Goal: Task Accomplishment & Management: Manage account settings

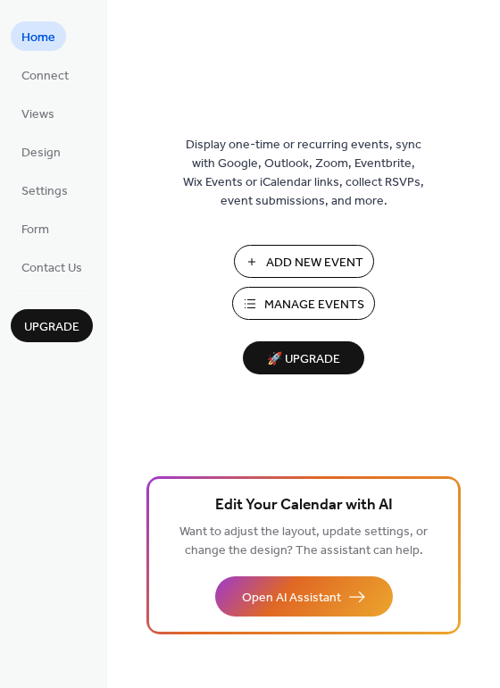
click at [320, 263] on span "Add New Event" at bounding box center [314, 263] width 97 height 19
click at [306, 297] on span "Manage Events" at bounding box center [315, 305] width 100 height 19
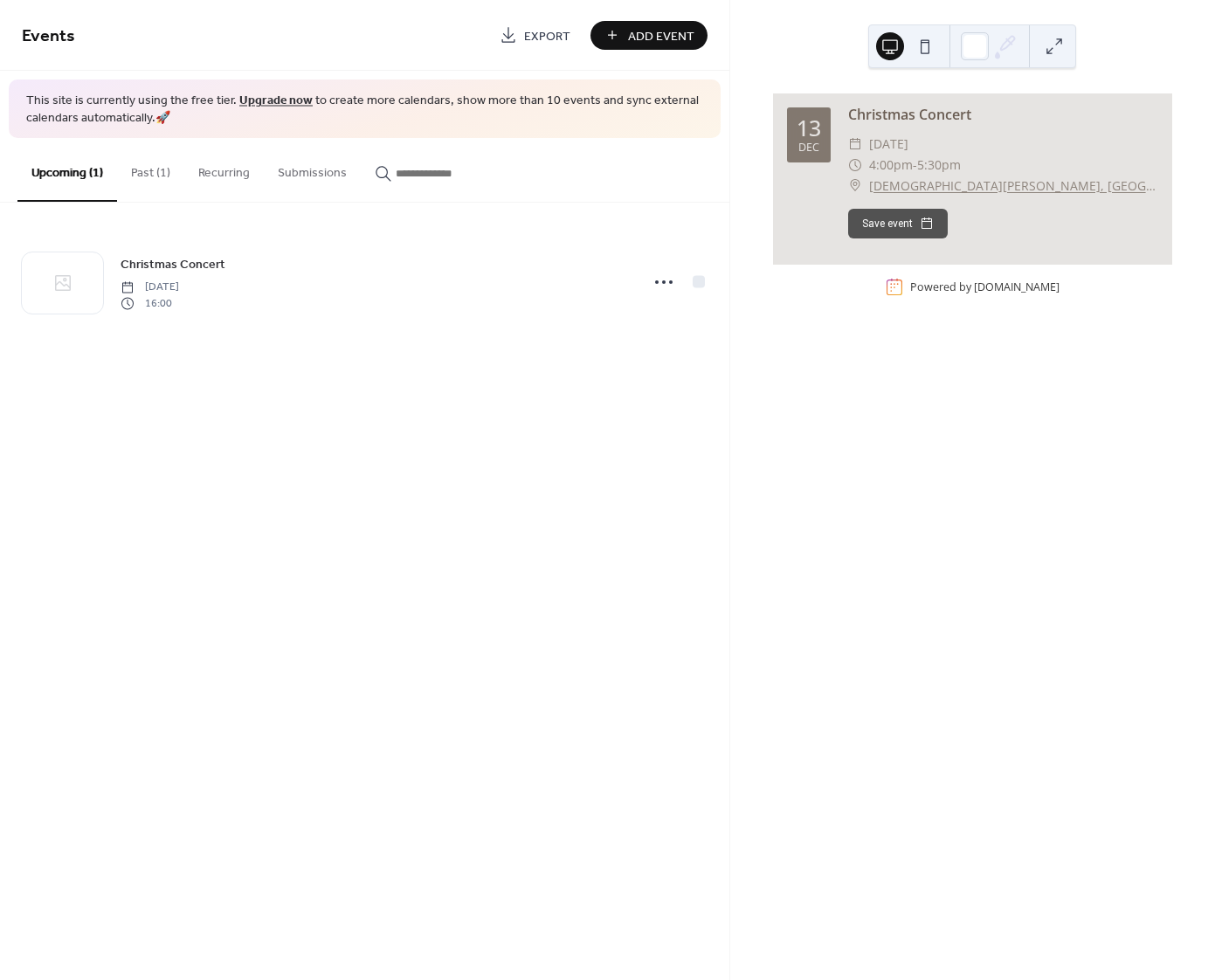
click at [144, 172] on button "Past (1)" at bounding box center [151, 168] width 67 height 62
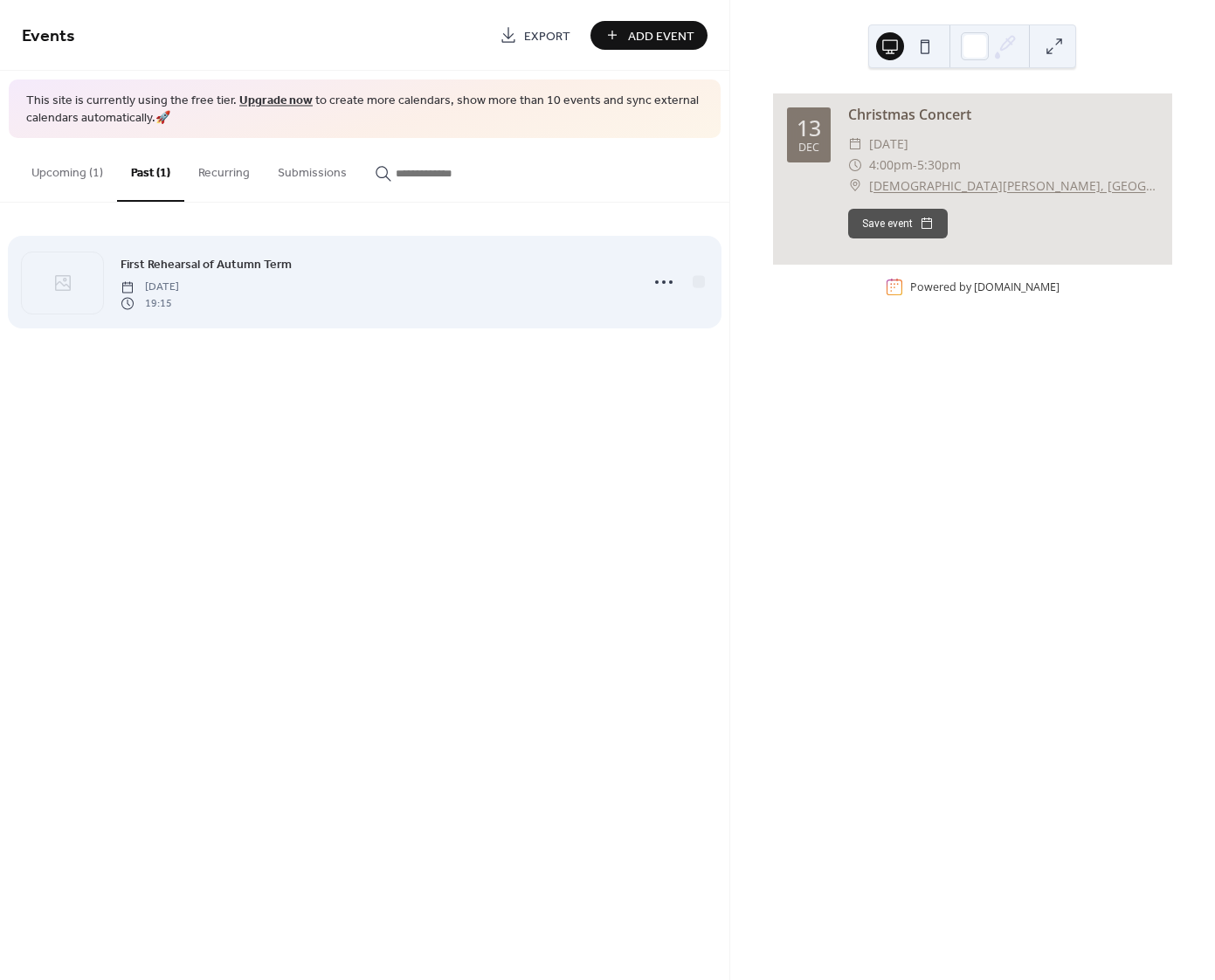
click at [179, 300] on span "19:15" at bounding box center [150, 303] width 59 height 16
click at [663, 280] on icon at bounding box center [664, 281] width 28 height 28
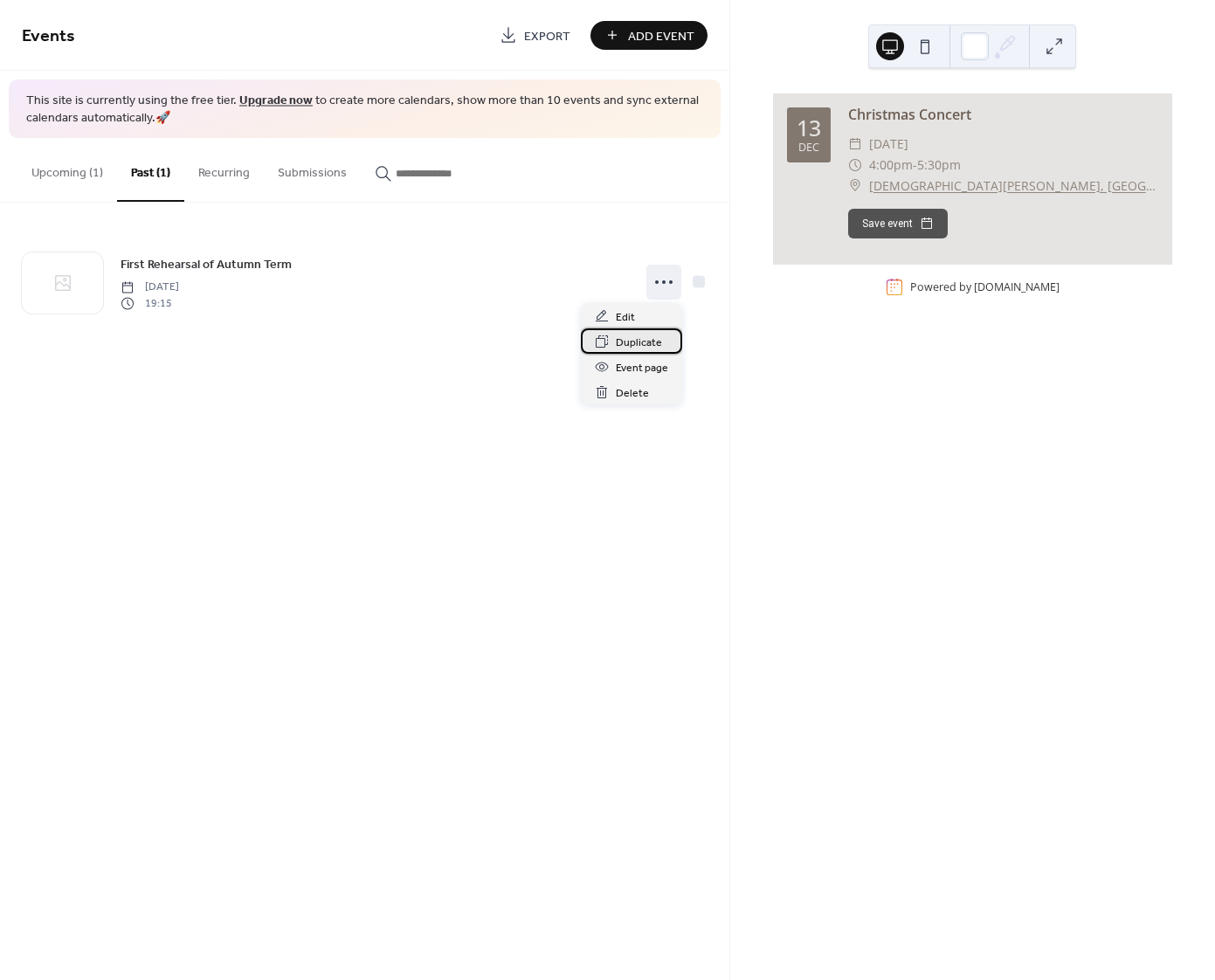
click at [634, 341] on span "Duplicate" at bounding box center [638, 342] width 46 height 19
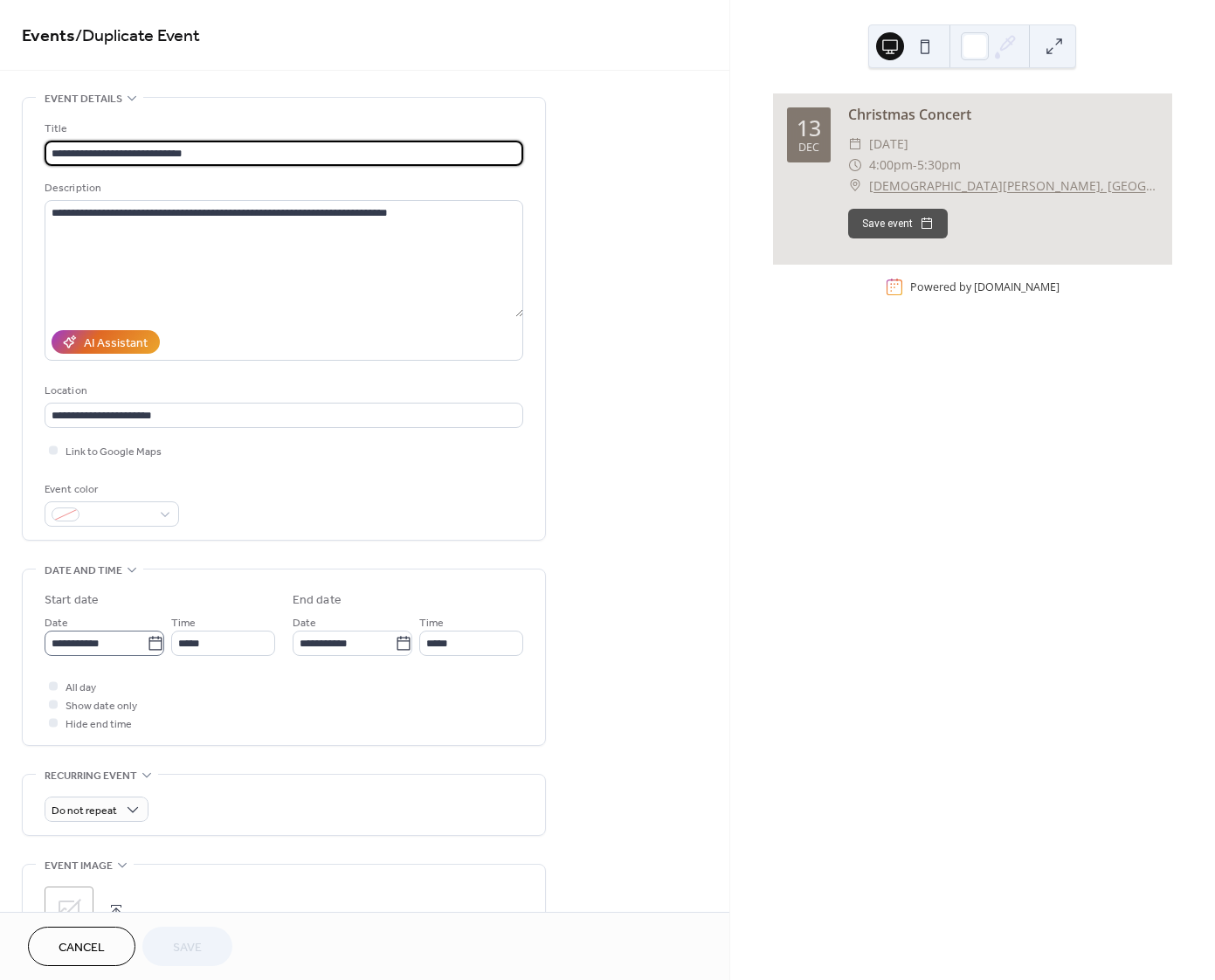
click at [152, 648] on icon at bounding box center [155, 644] width 18 height 18
click at [147, 648] on input "**********" at bounding box center [96, 643] width 103 height 25
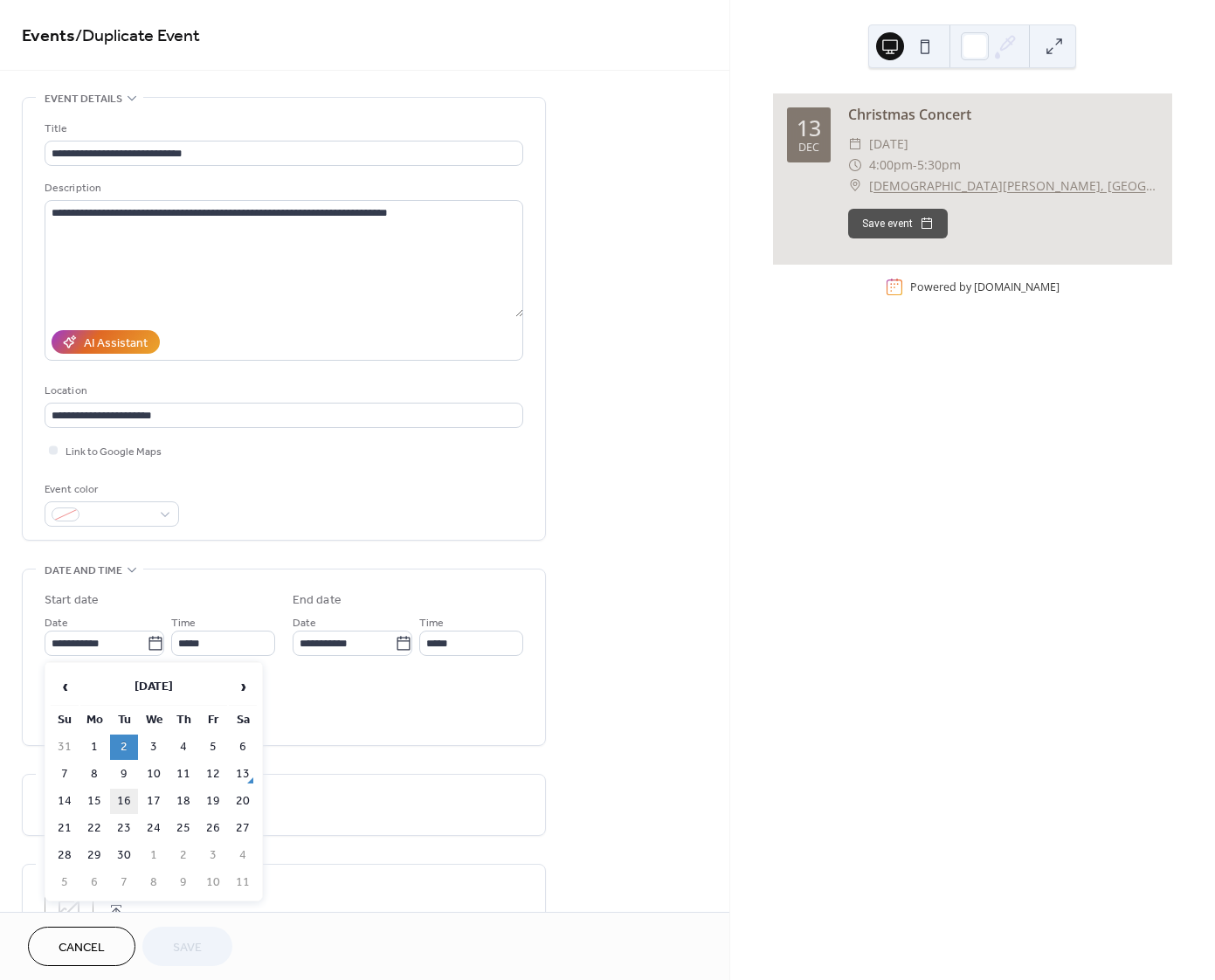
click at [127, 801] on td "16" at bounding box center [124, 801] width 28 height 25
type input "**********"
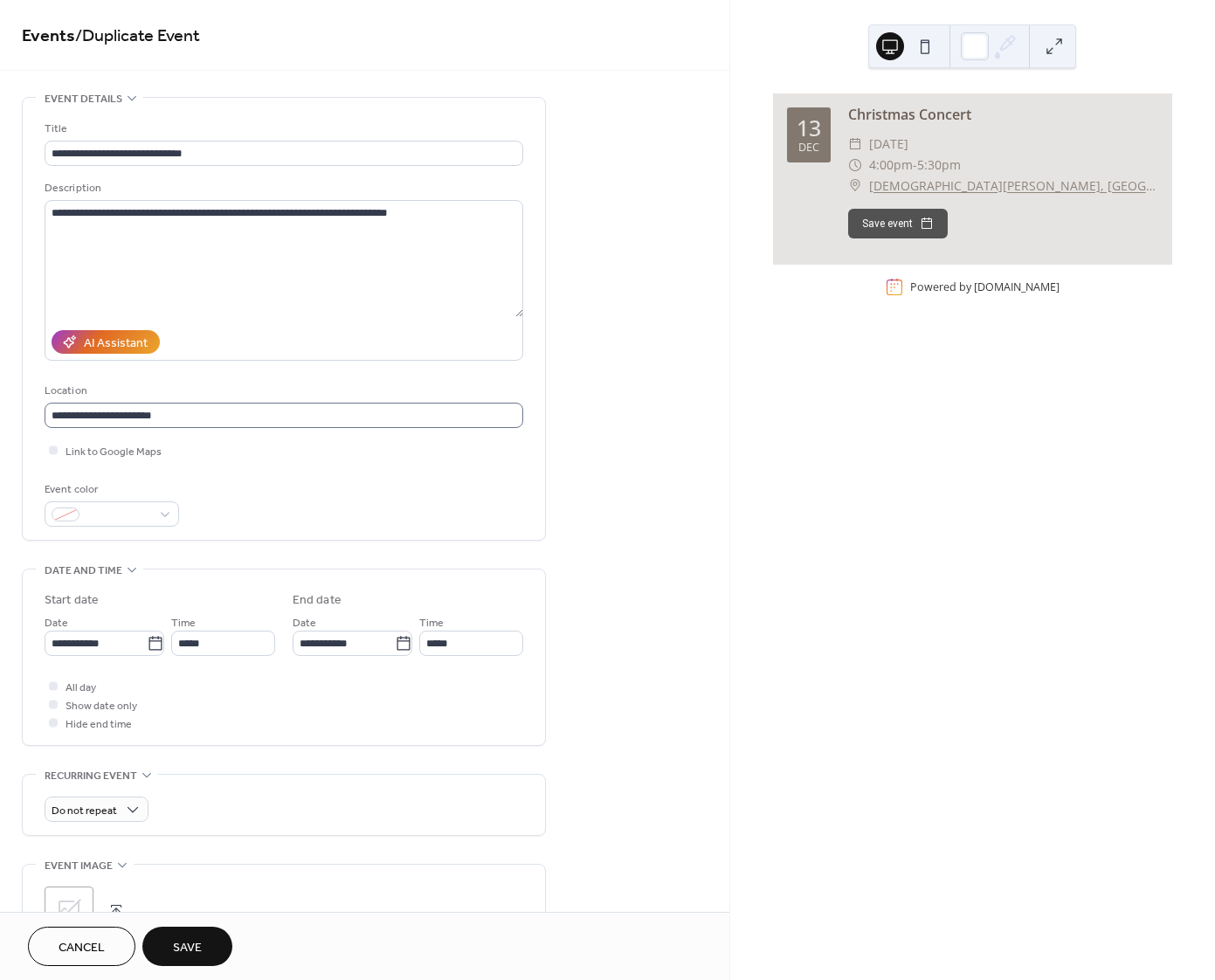
scroll to position [1, 0]
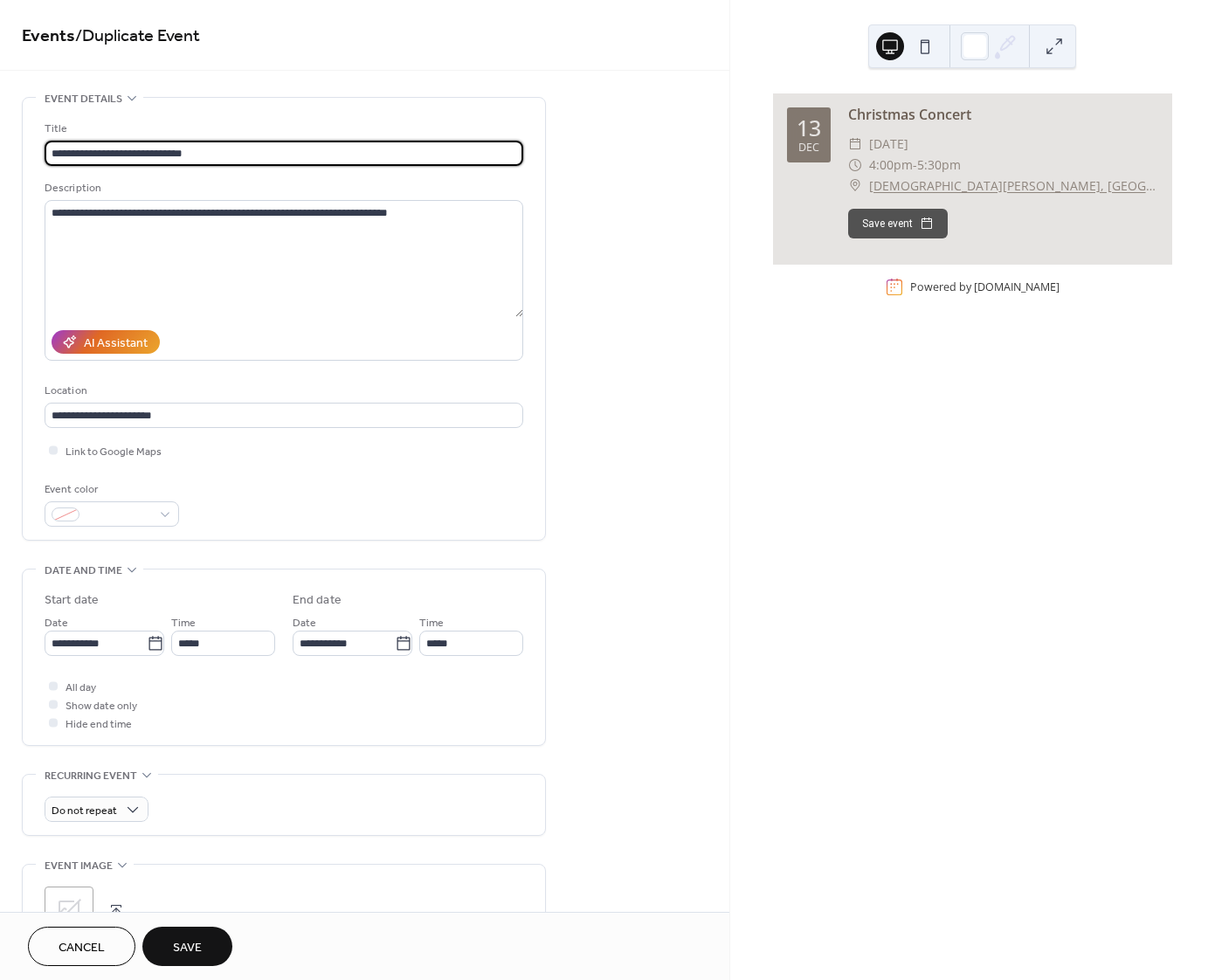
drag, startPoint x: 198, startPoint y: 153, endPoint x: -3, endPoint y: 156, distance: 201.0
click at [0, 156] on html "**********" at bounding box center [607, 490] width 1215 height 980
type input "*********"
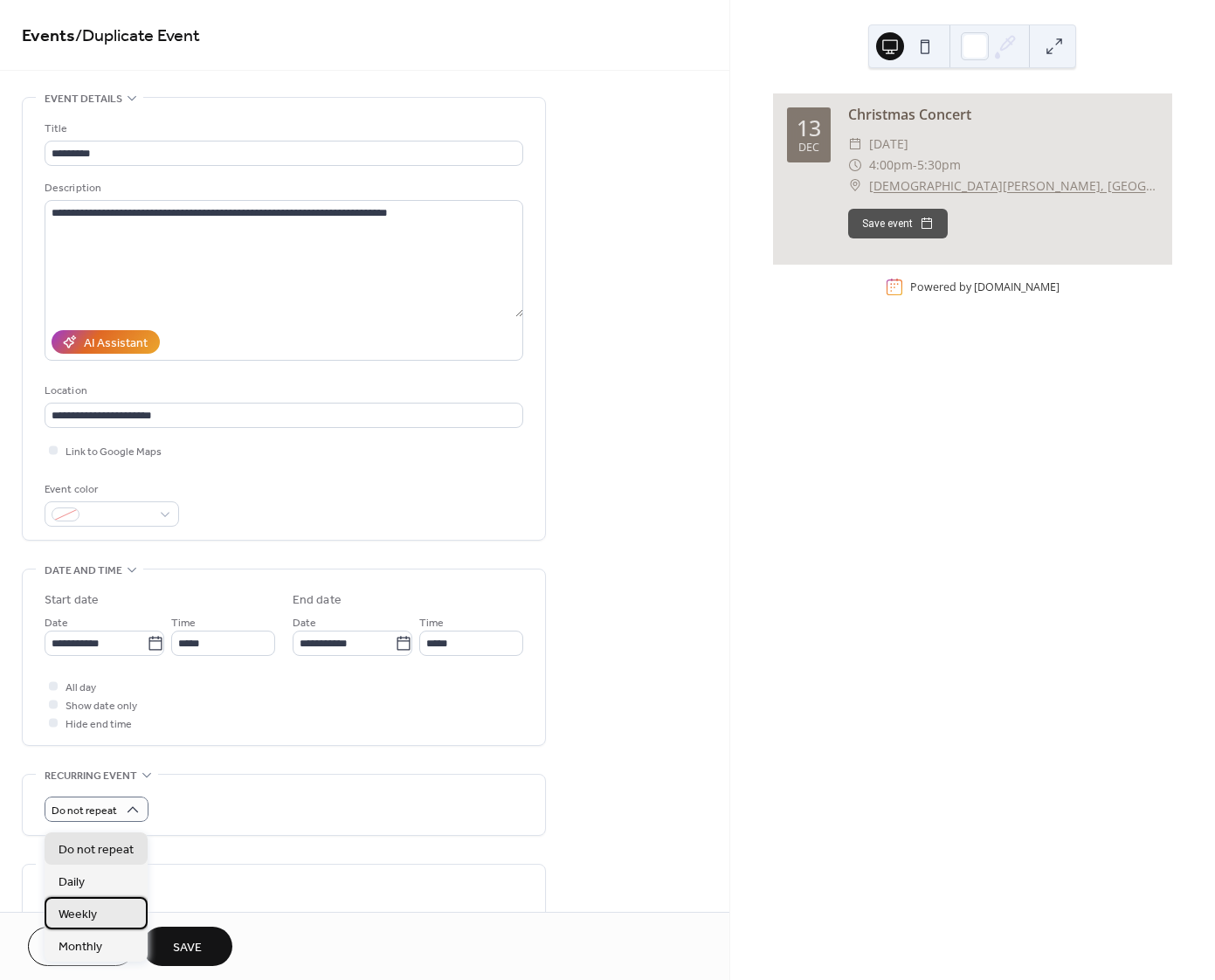
click at [91, 915] on span "Weekly" at bounding box center [77, 915] width 38 height 19
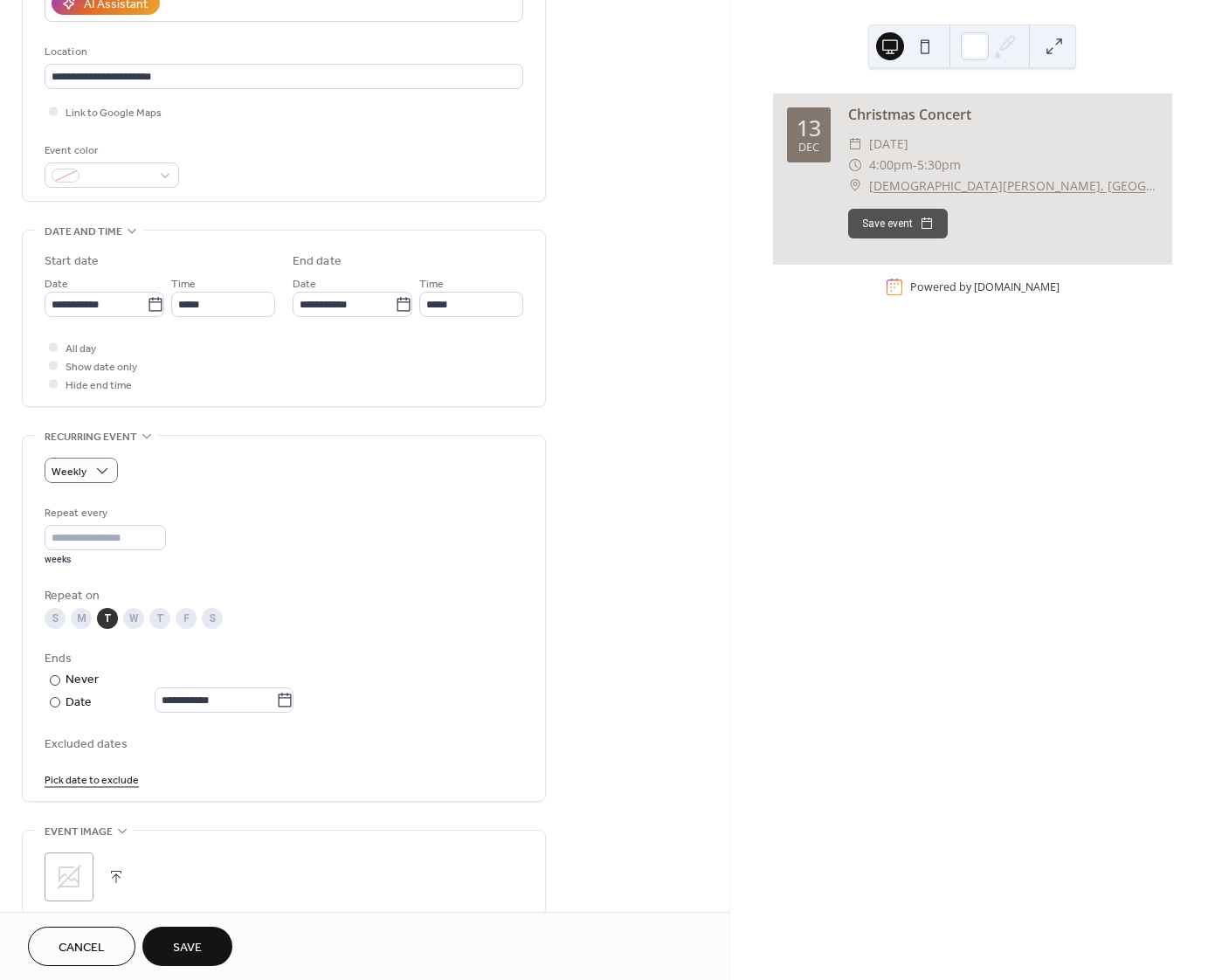
scroll to position [350, 0]
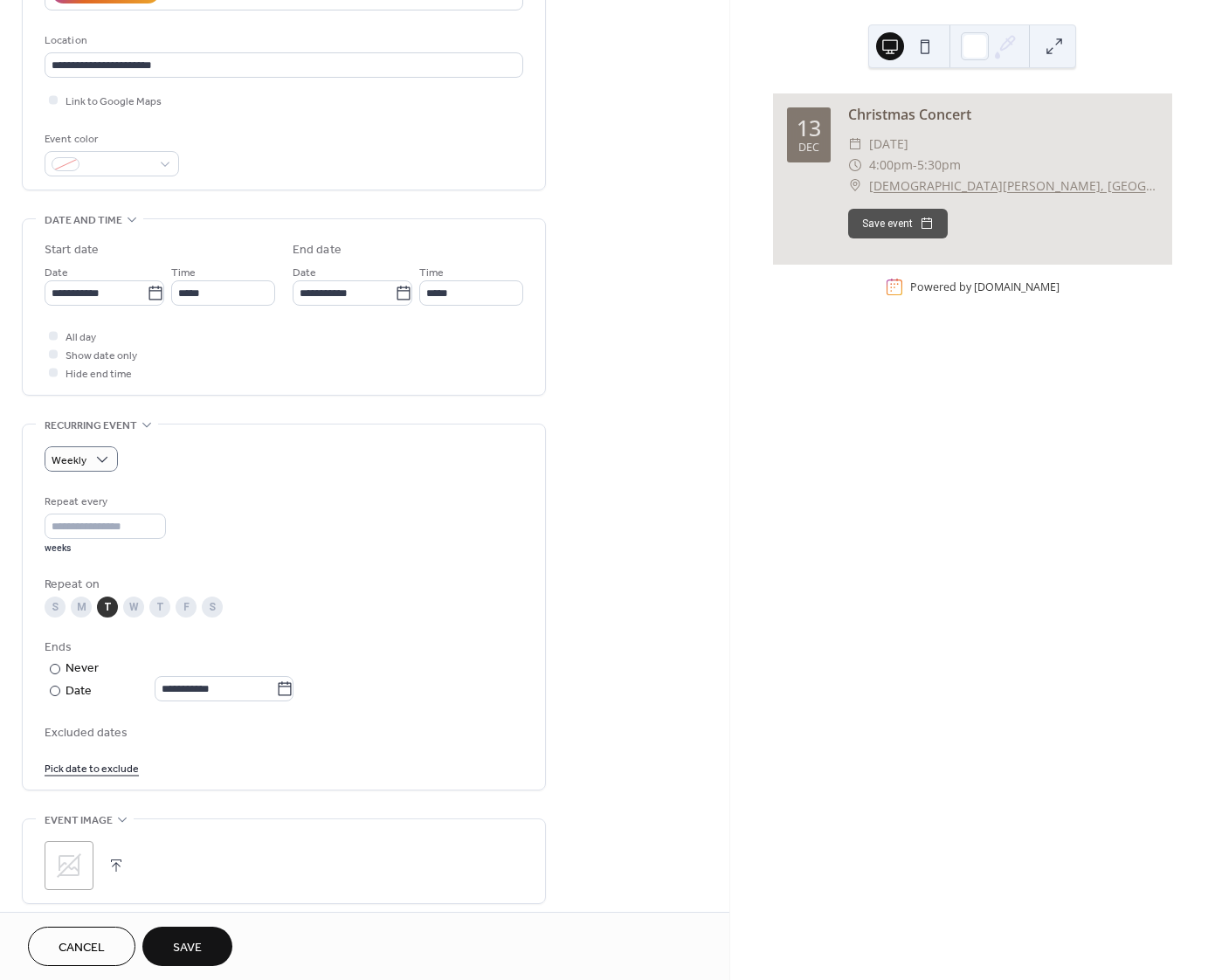
click at [195, 933] on button "Save" at bounding box center [188, 946] width 90 height 39
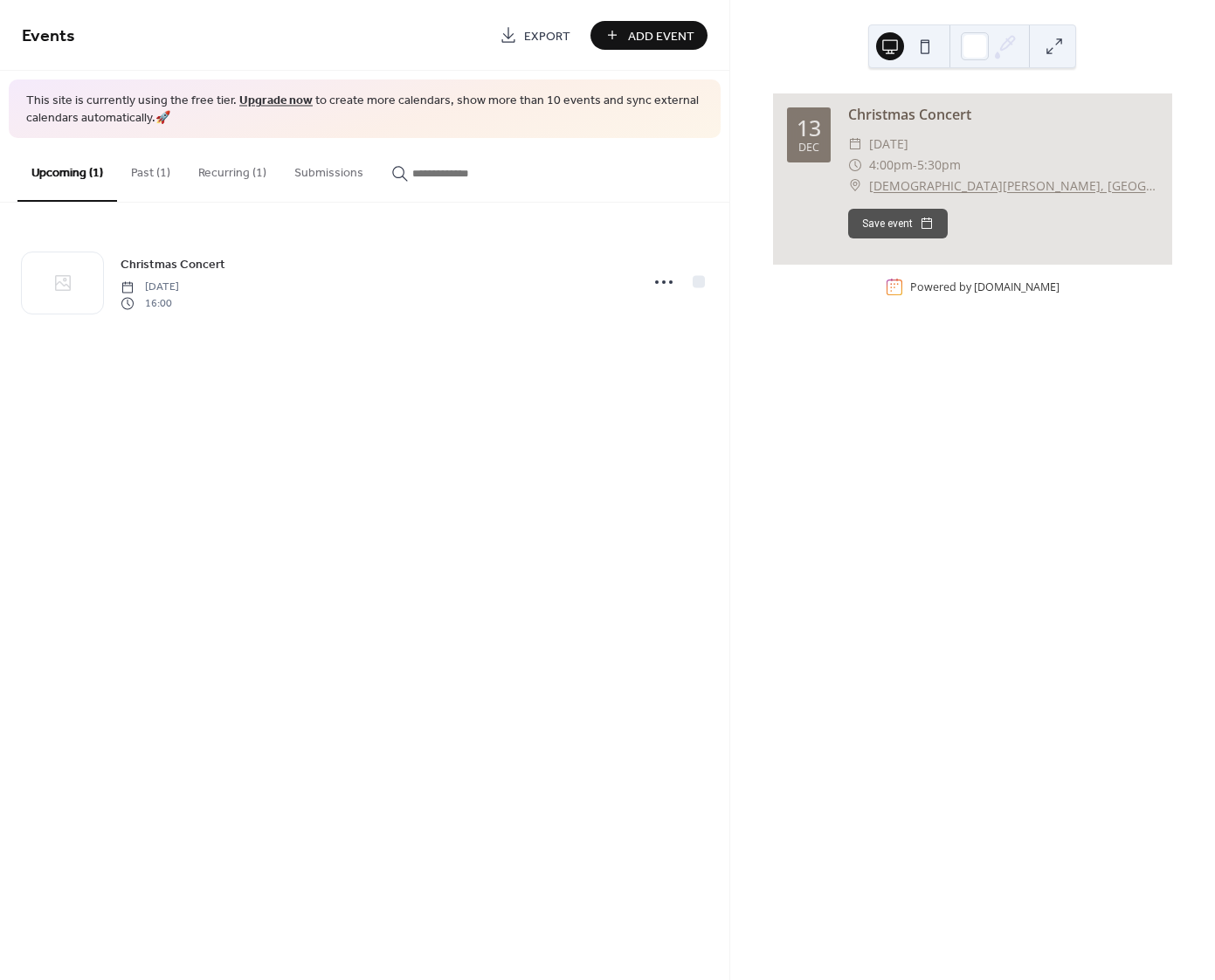
click at [226, 170] on button "Recurring (1)" at bounding box center [233, 168] width 96 height 62
click at [88, 169] on button "Upcoming (1)" at bounding box center [67, 168] width 100 height 62
click at [59, 176] on button "Upcoming (1)" at bounding box center [67, 169] width 100 height 64
click at [154, 173] on button "Past (1)" at bounding box center [151, 168] width 67 height 62
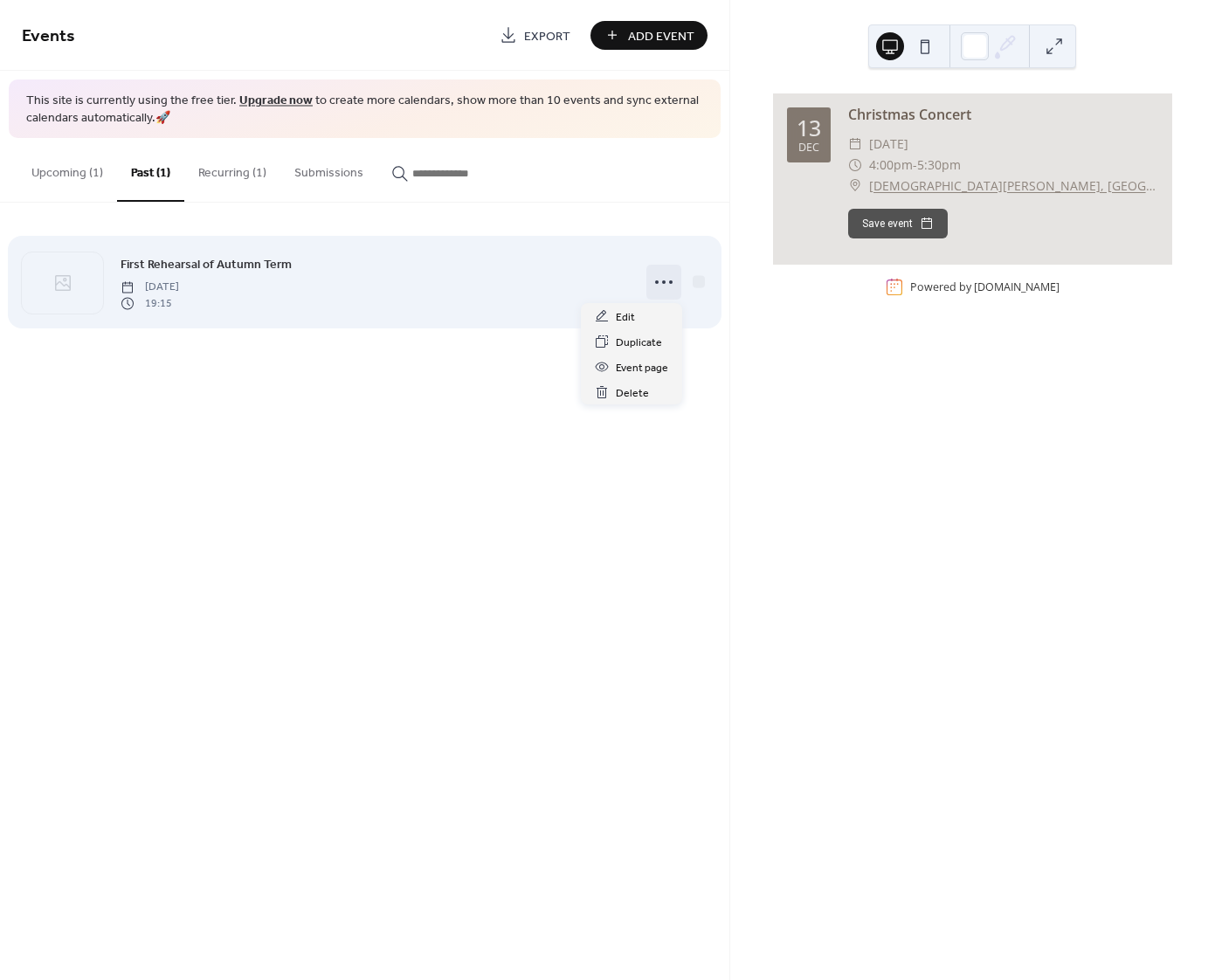
click at [664, 280] on circle at bounding box center [664, 282] width 4 height 4
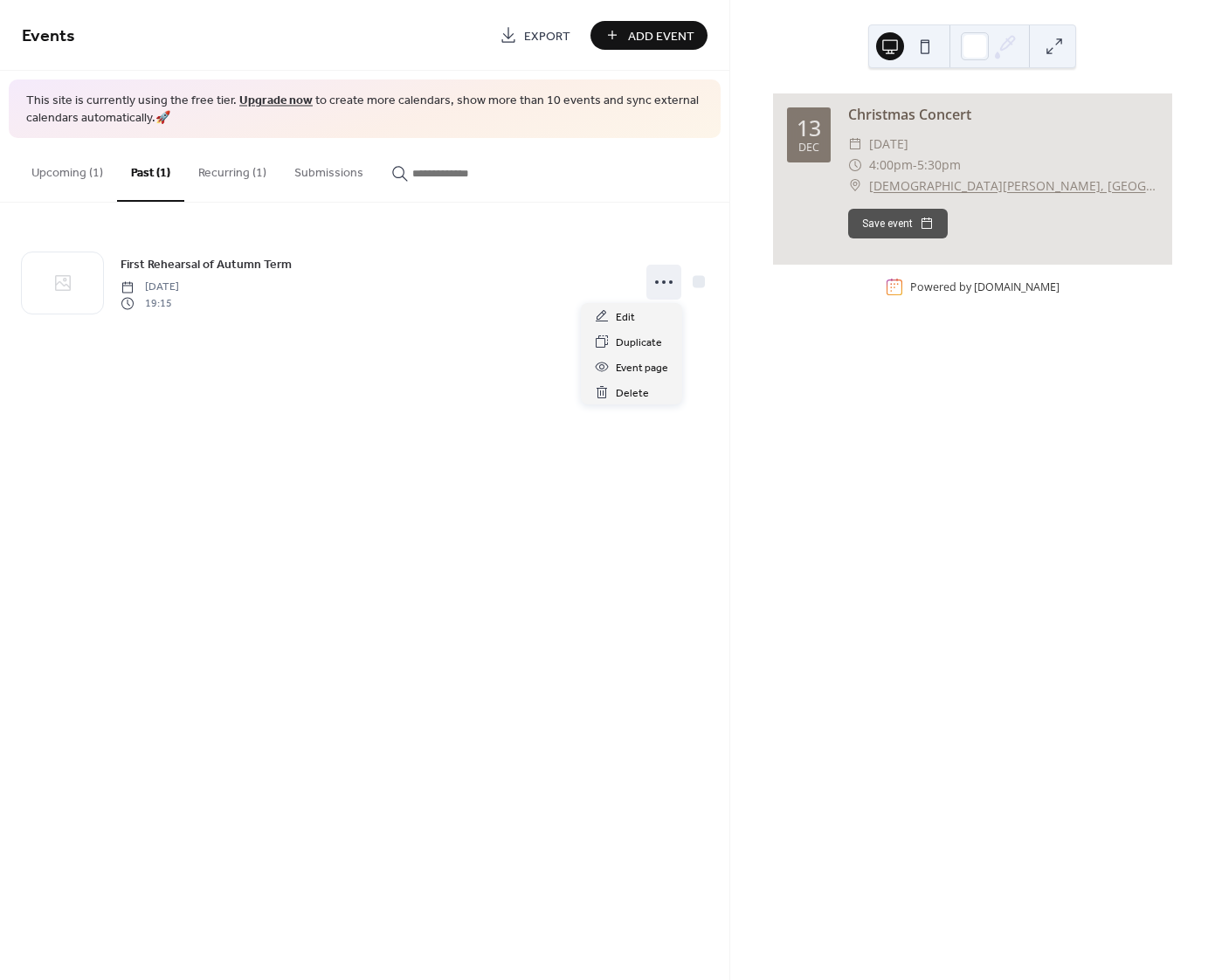
click at [225, 164] on button "Recurring (1)" at bounding box center [233, 168] width 96 height 62
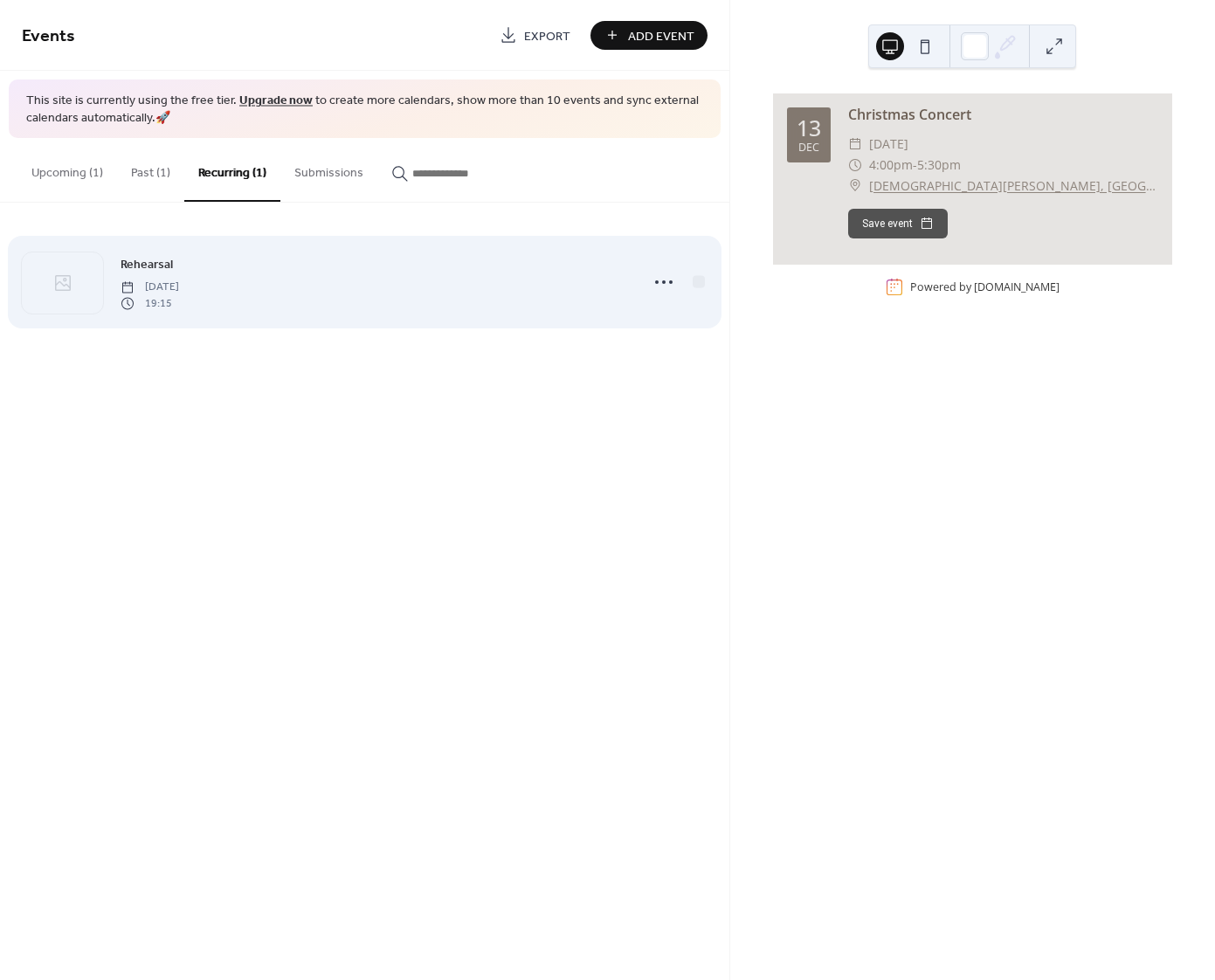
click at [179, 291] on span "[DATE]" at bounding box center [150, 287] width 59 height 16
click at [179, 290] on span "[DATE]" at bounding box center [150, 287] width 59 height 16
click at [690, 283] on div at bounding box center [699, 282] width 18 height 18
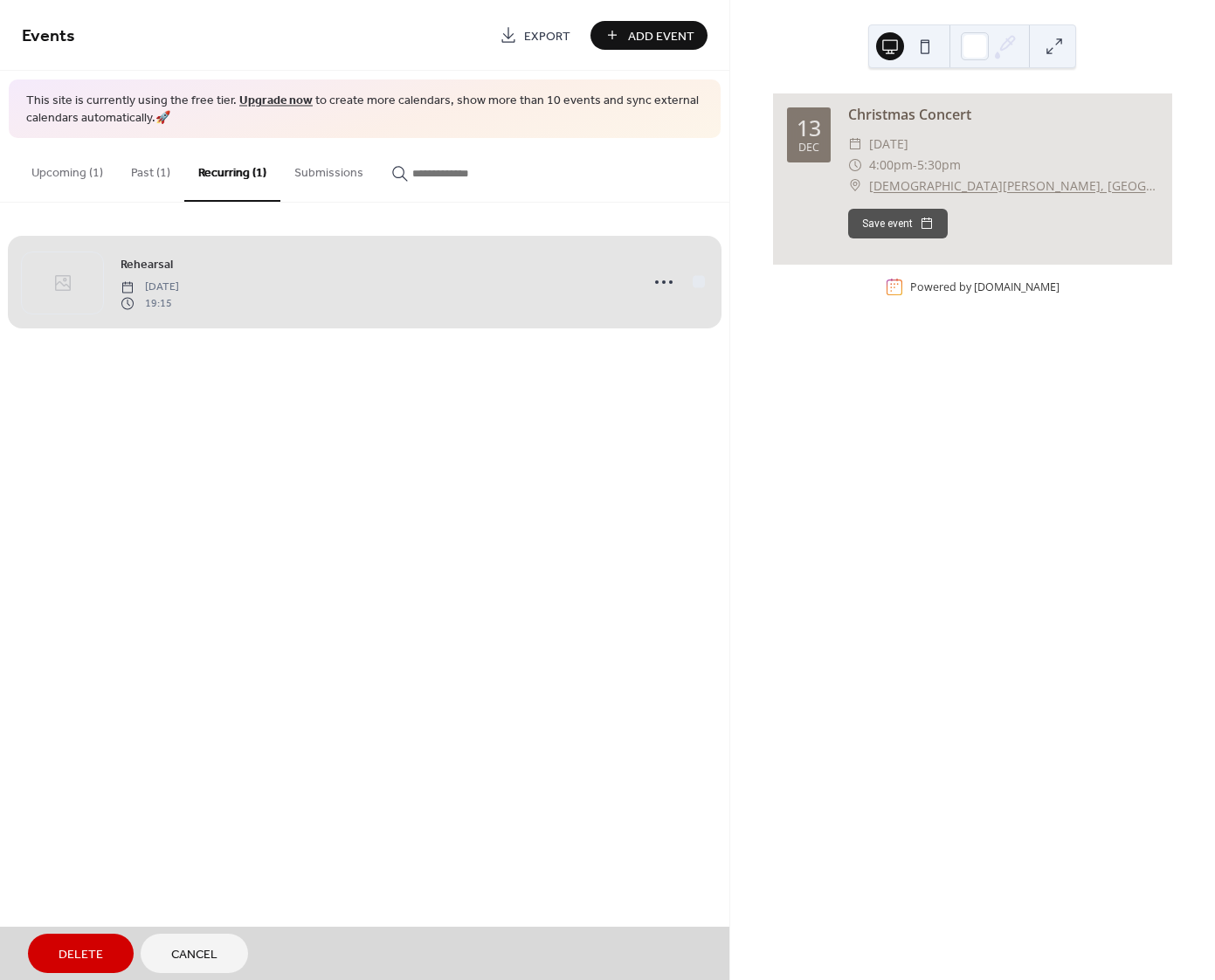
click at [139, 173] on button "Past (1)" at bounding box center [151, 168] width 67 height 62
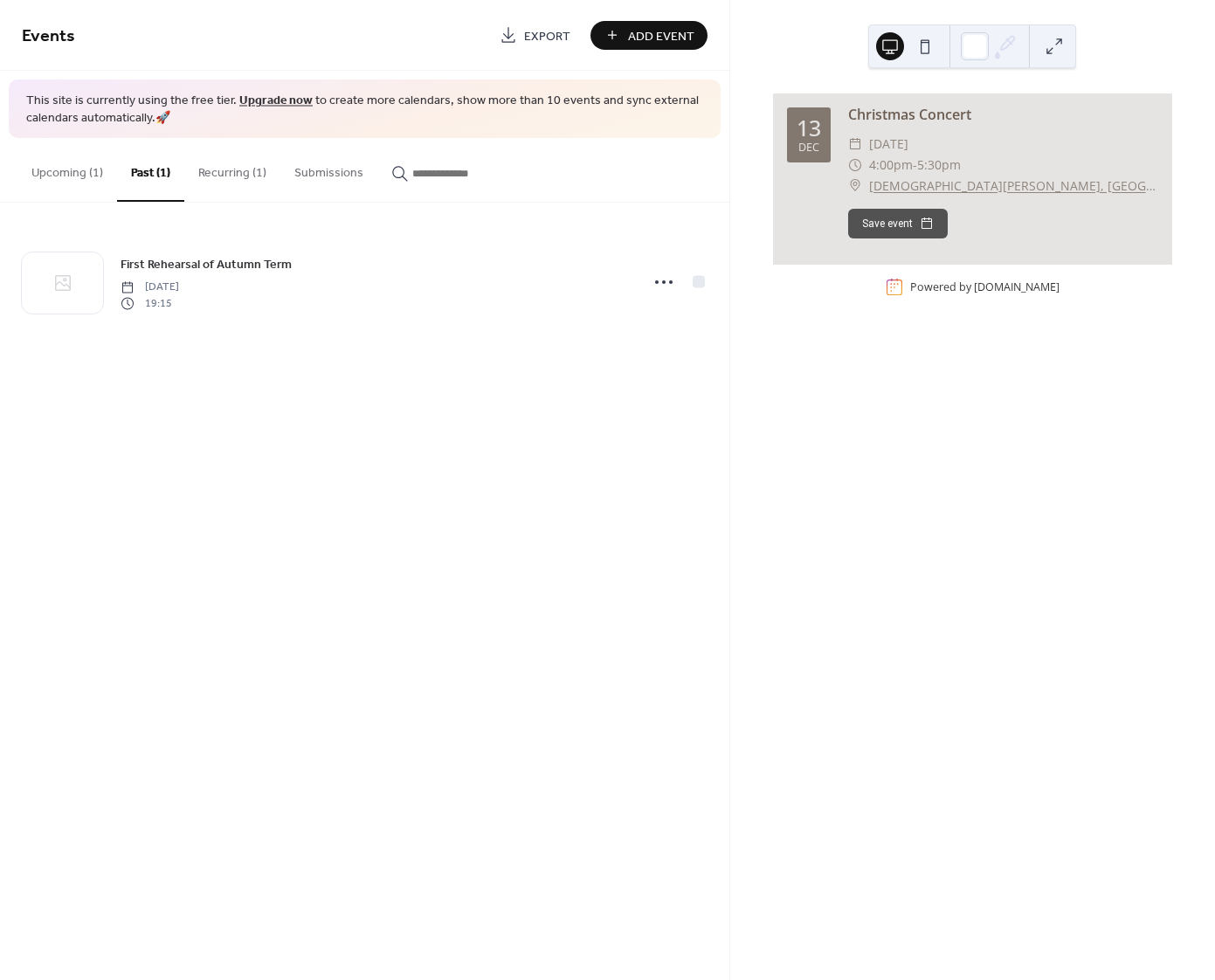
click at [147, 168] on button "Past (1)" at bounding box center [151, 169] width 67 height 64
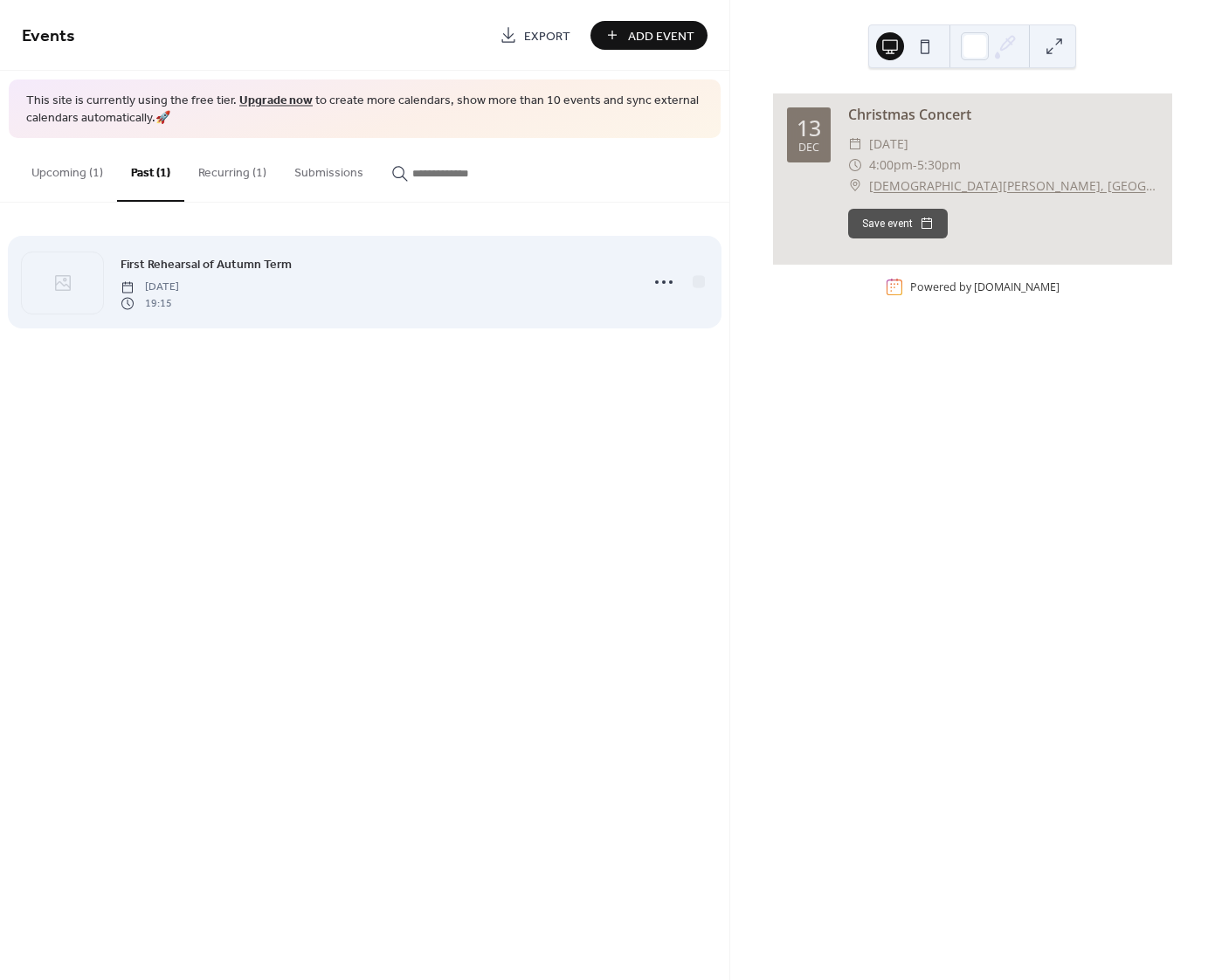
click at [178, 279] on span "Tuesday, September 2, 2025" at bounding box center [150, 287] width 59 height 16
click at [179, 279] on span "Tuesday, September 2, 2025" at bounding box center [150, 287] width 59 height 16
click at [669, 282] on icon at bounding box center [664, 281] width 28 height 28
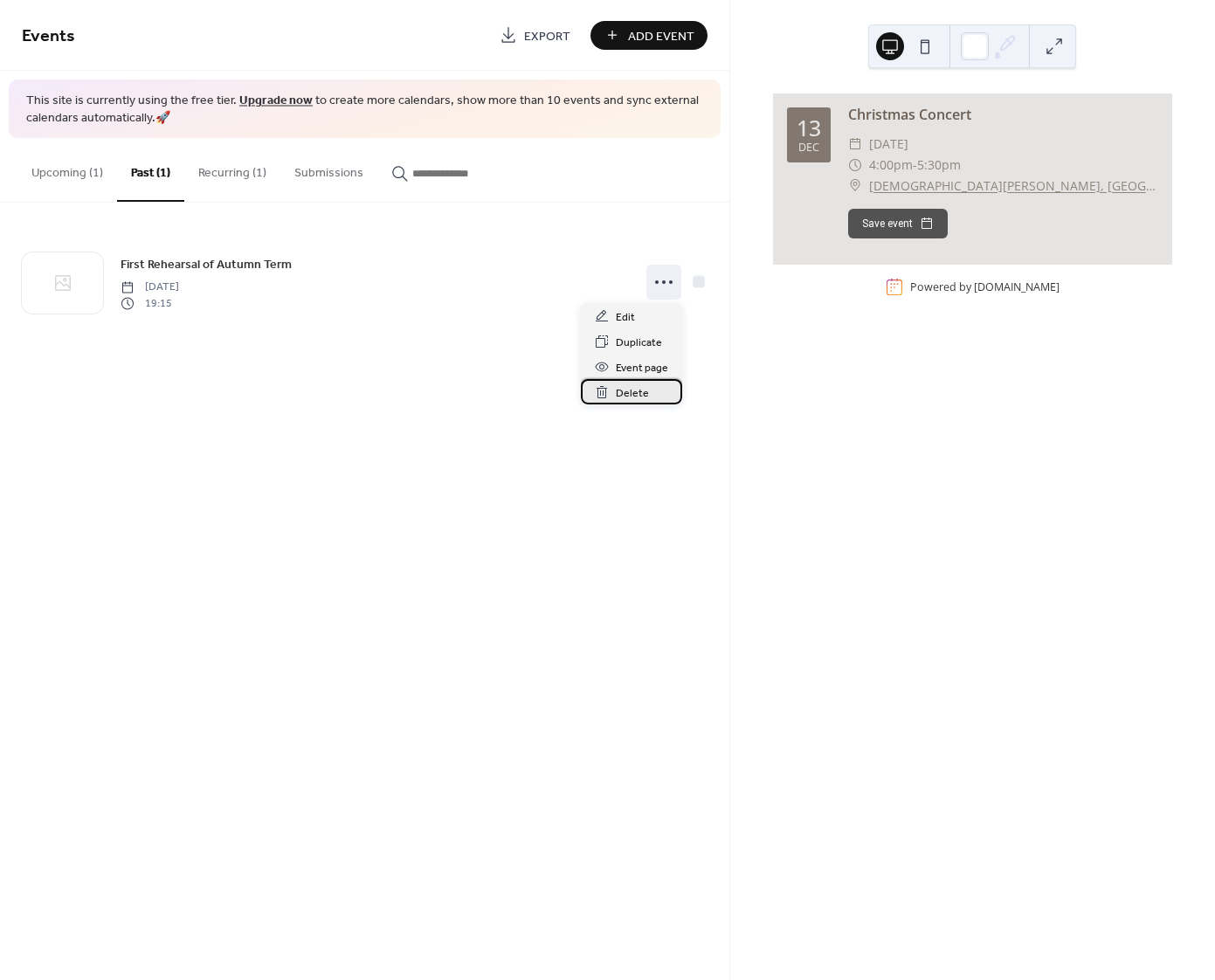
click at [632, 393] on span "Delete" at bounding box center [632, 393] width 33 height 19
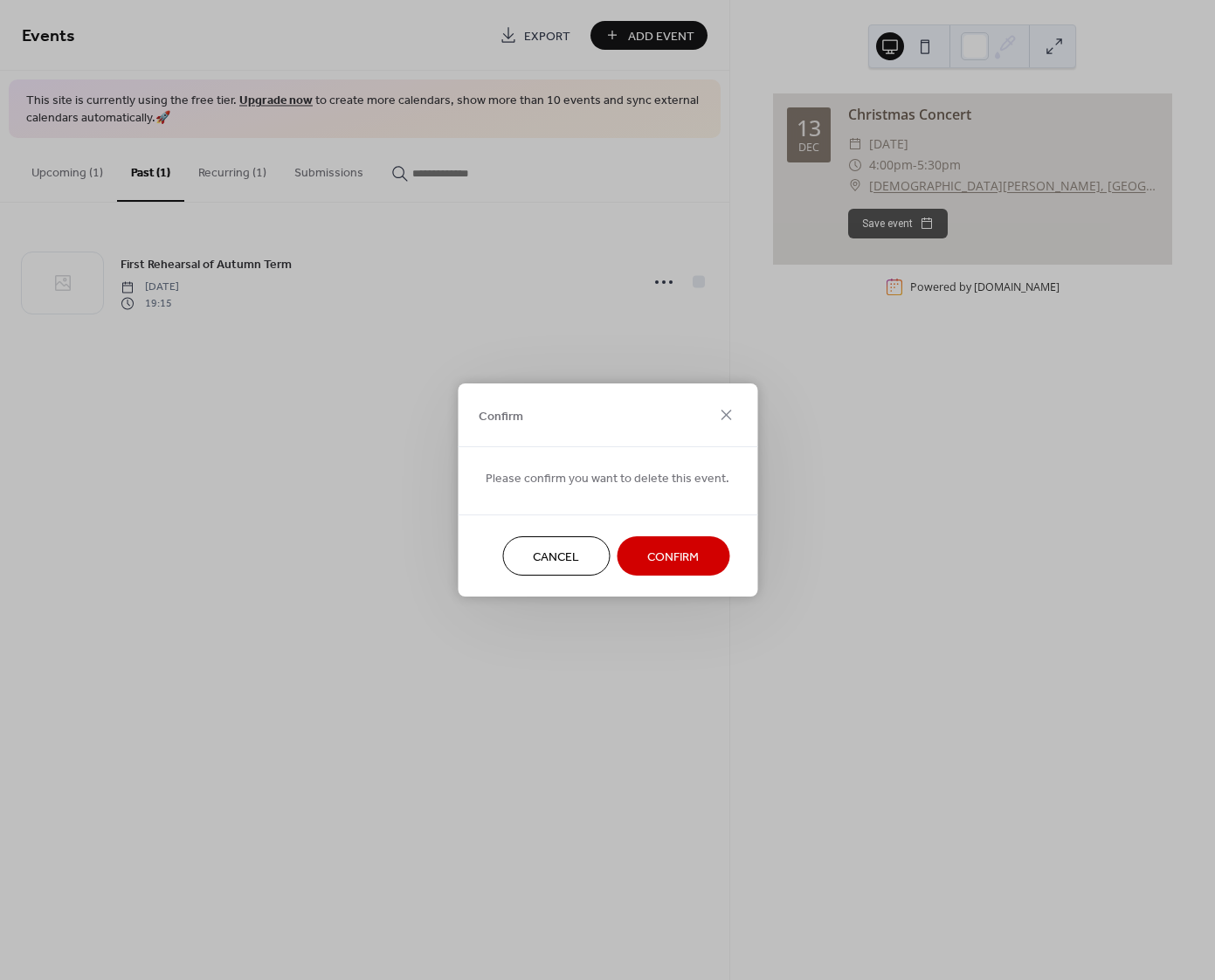
drag, startPoint x: 674, startPoint y: 556, endPoint x: 666, endPoint y: 547, distance: 12.0
click at [674, 555] on span "Confirm" at bounding box center [673, 557] width 52 height 19
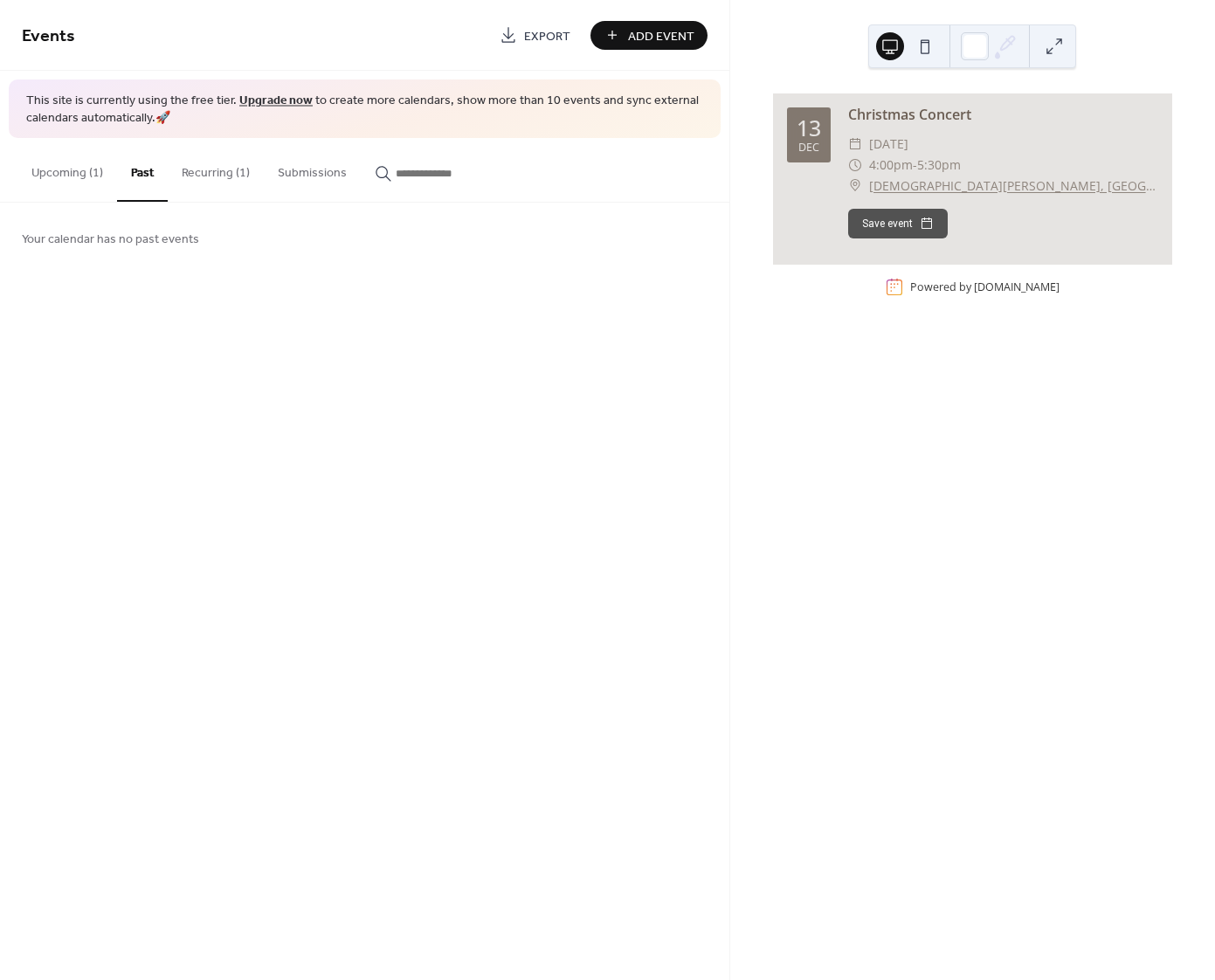
click at [218, 172] on button "Recurring (1)" at bounding box center [216, 168] width 96 height 62
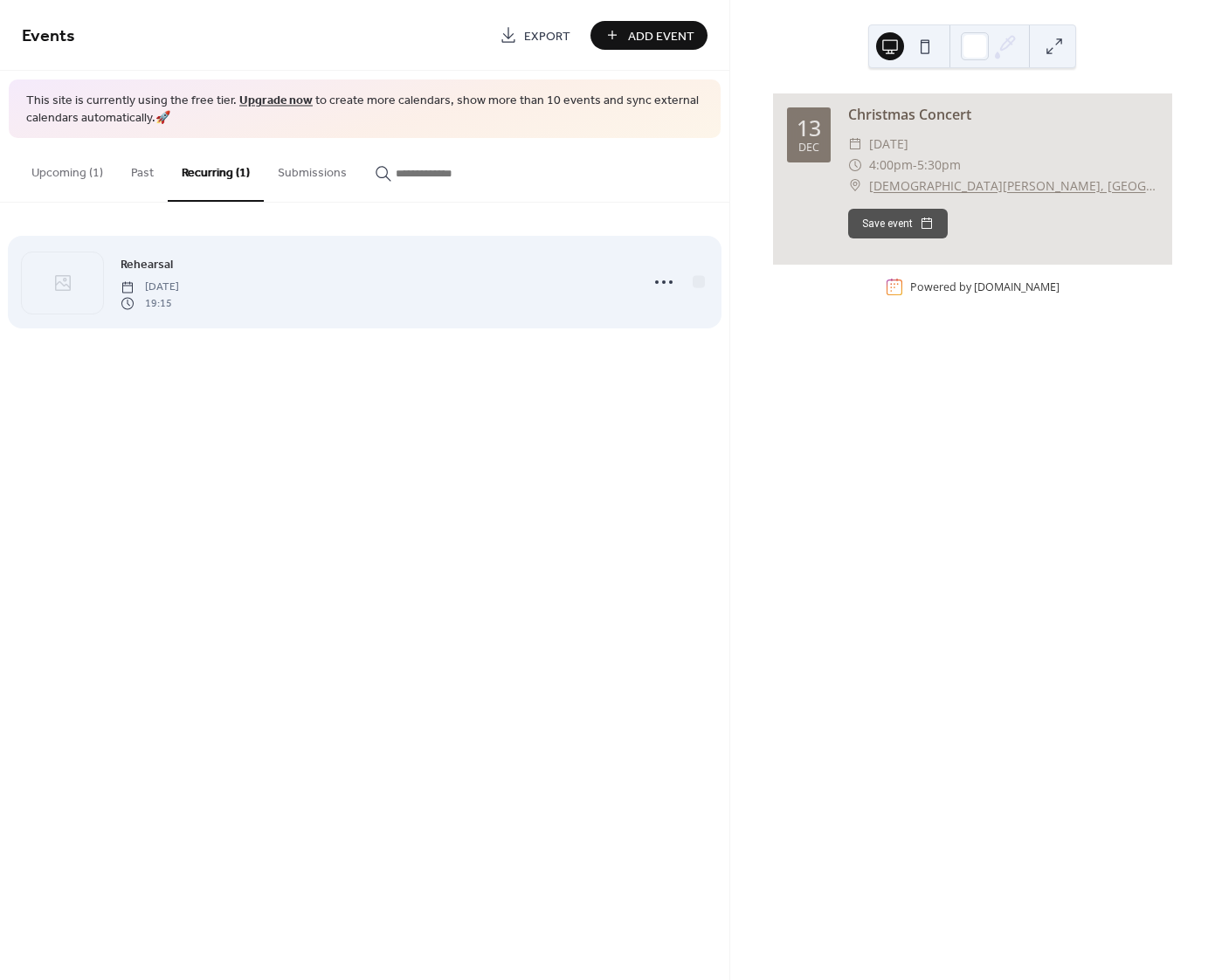
click at [170, 271] on span "Rehearsal" at bounding box center [147, 265] width 53 height 19
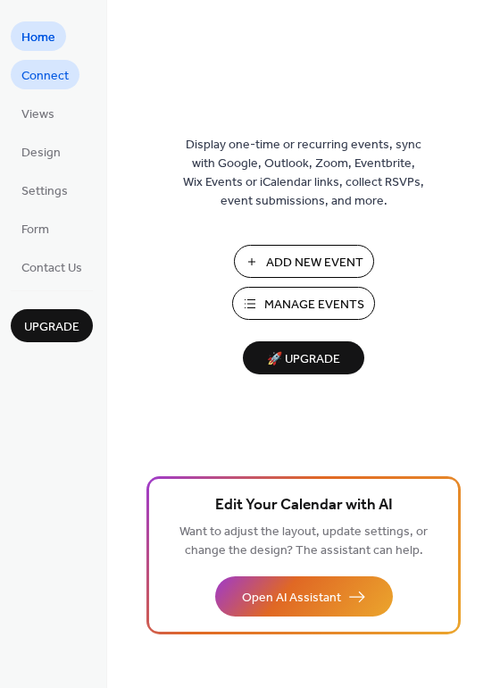
click at [43, 80] on span "Connect" at bounding box center [44, 76] width 47 height 19
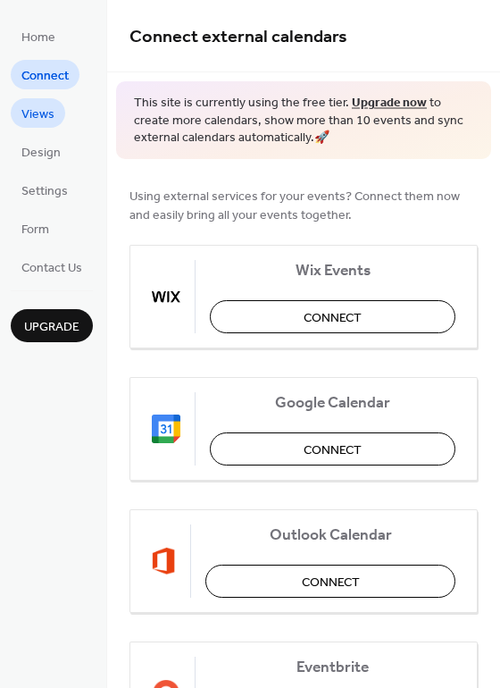
click at [38, 106] on span "Views" at bounding box center [37, 114] width 33 height 19
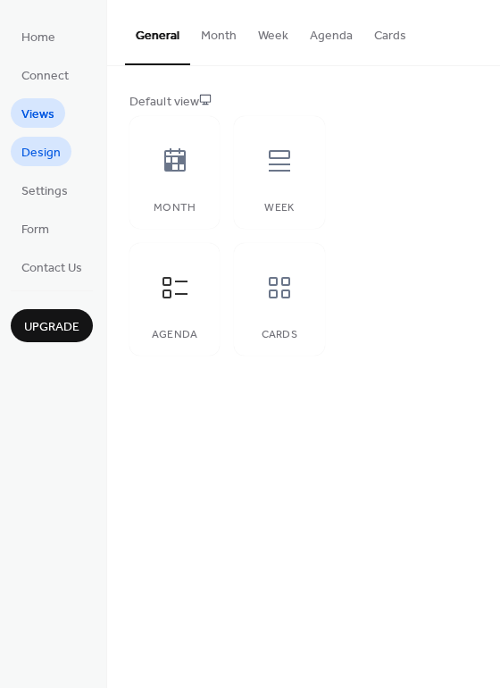
click at [45, 158] on span "Design" at bounding box center [40, 153] width 39 height 19
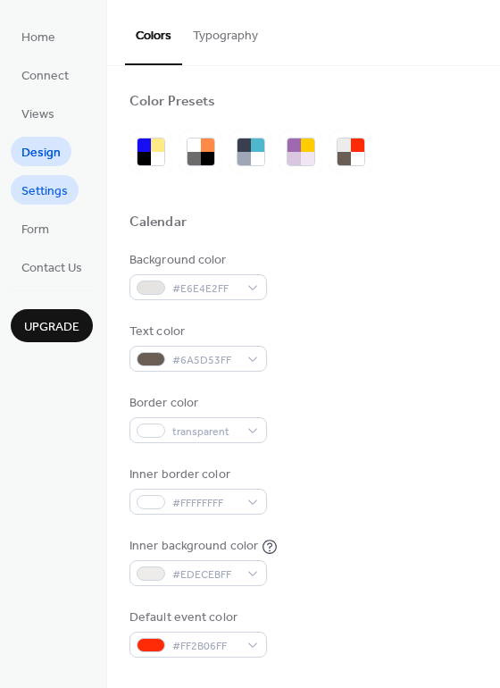
click at [51, 189] on span "Settings" at bounding box center [44, 191] width 46 height 19
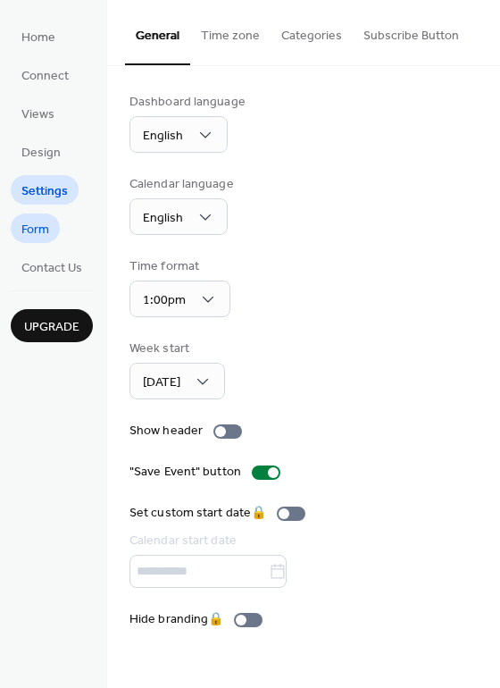
click at [46, 234] on span "Form" at bounding box center [35, 230] width 28 height 19
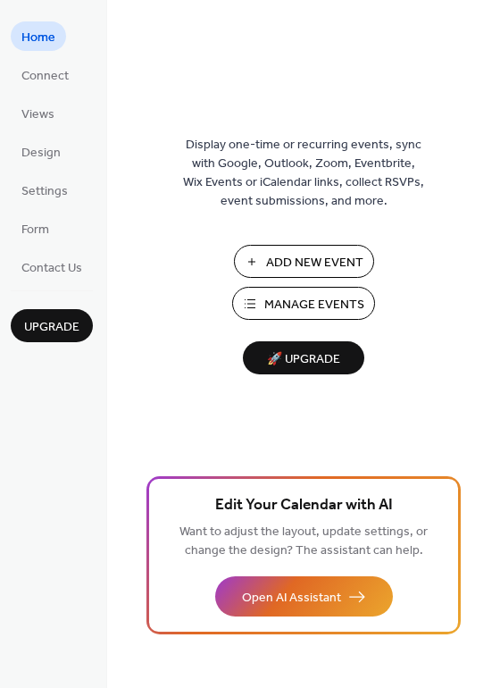
click at [293, 257] on span "Add New Event" at bounding box center [314, 263] width 97 height 19
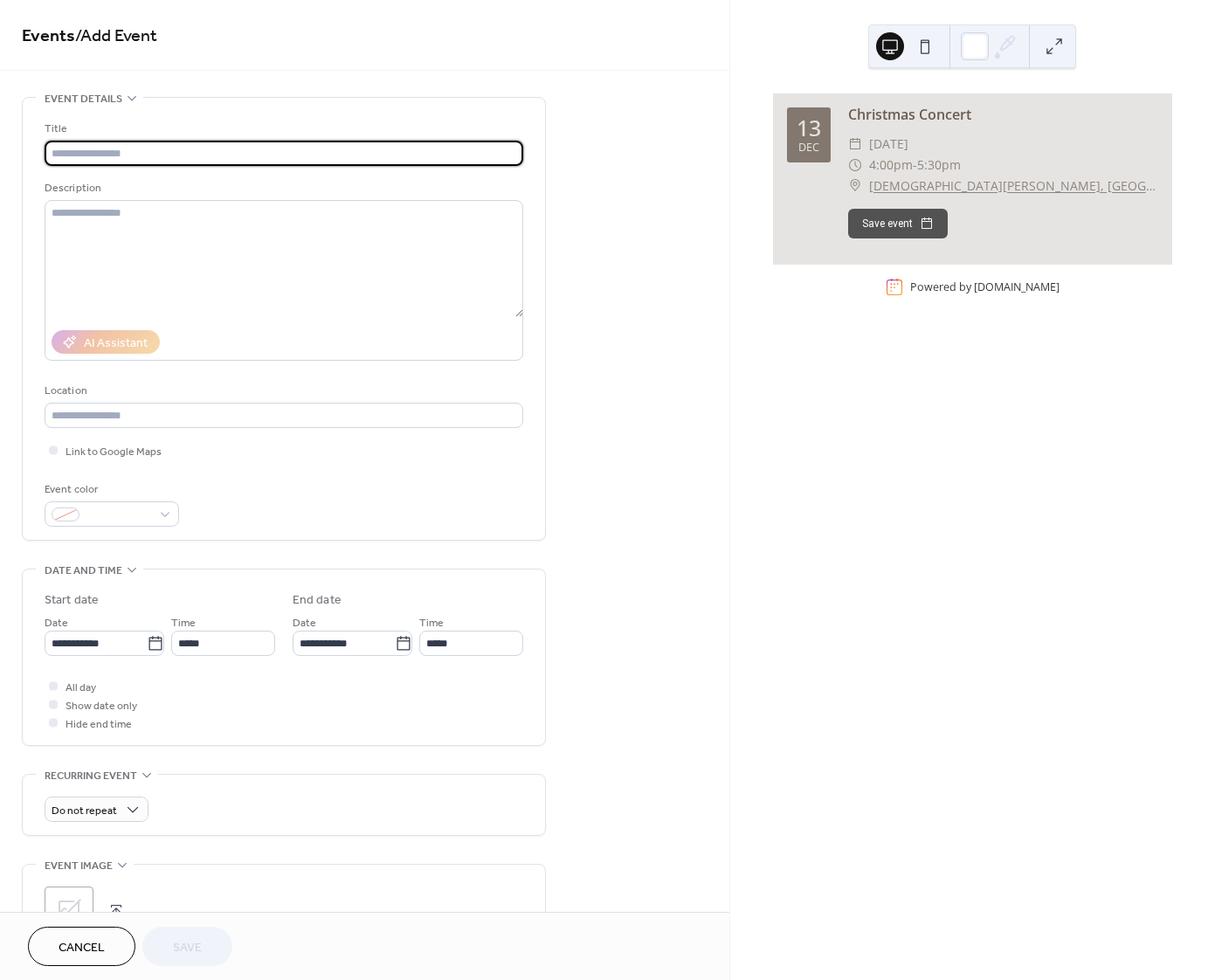
click at [65, 150] on input "text" at bounding box center [284, 153] width 479 height 25
type input "*********"
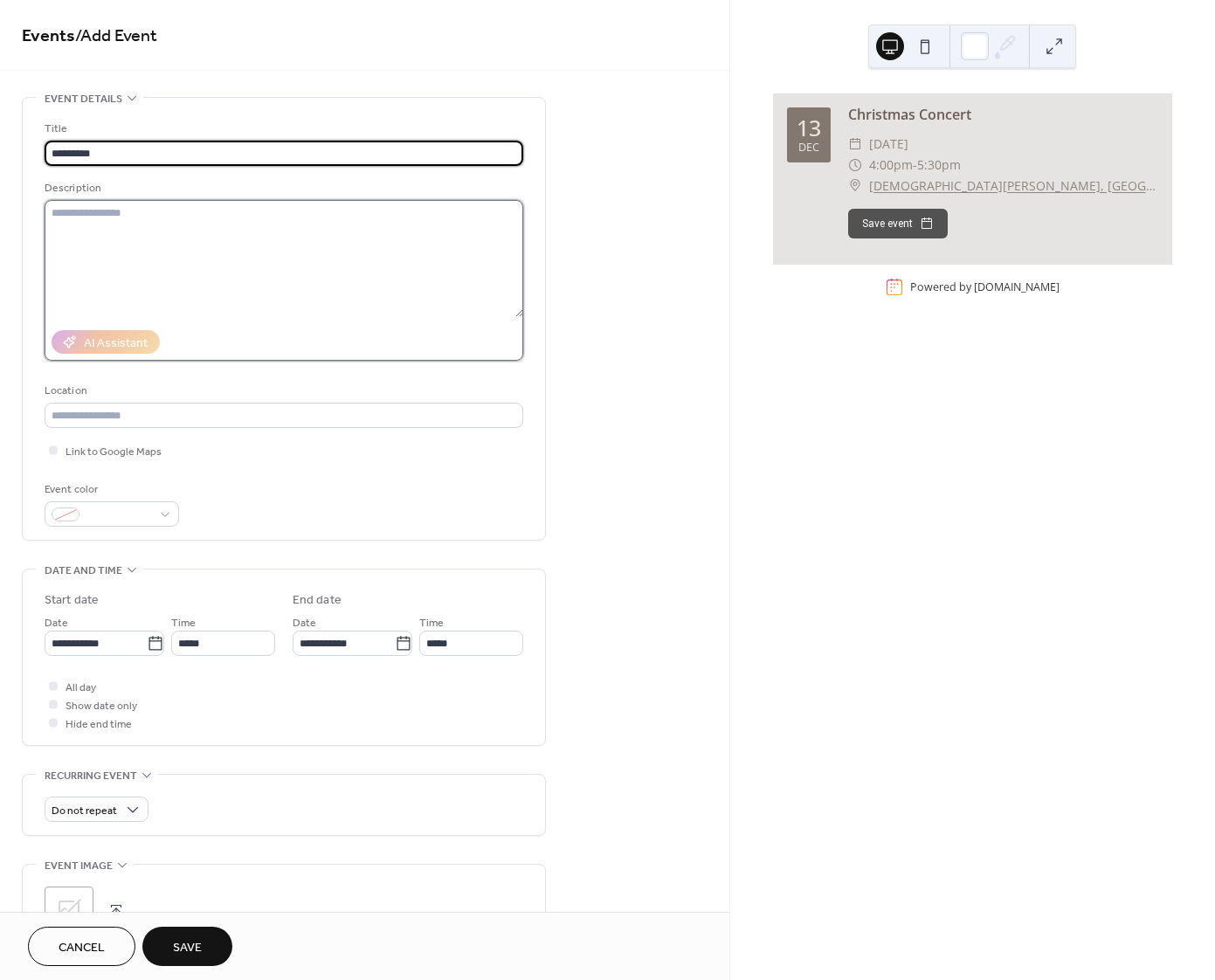
click at [66, 215] on textarea at bounding box center [284, 259] width 479 height 117
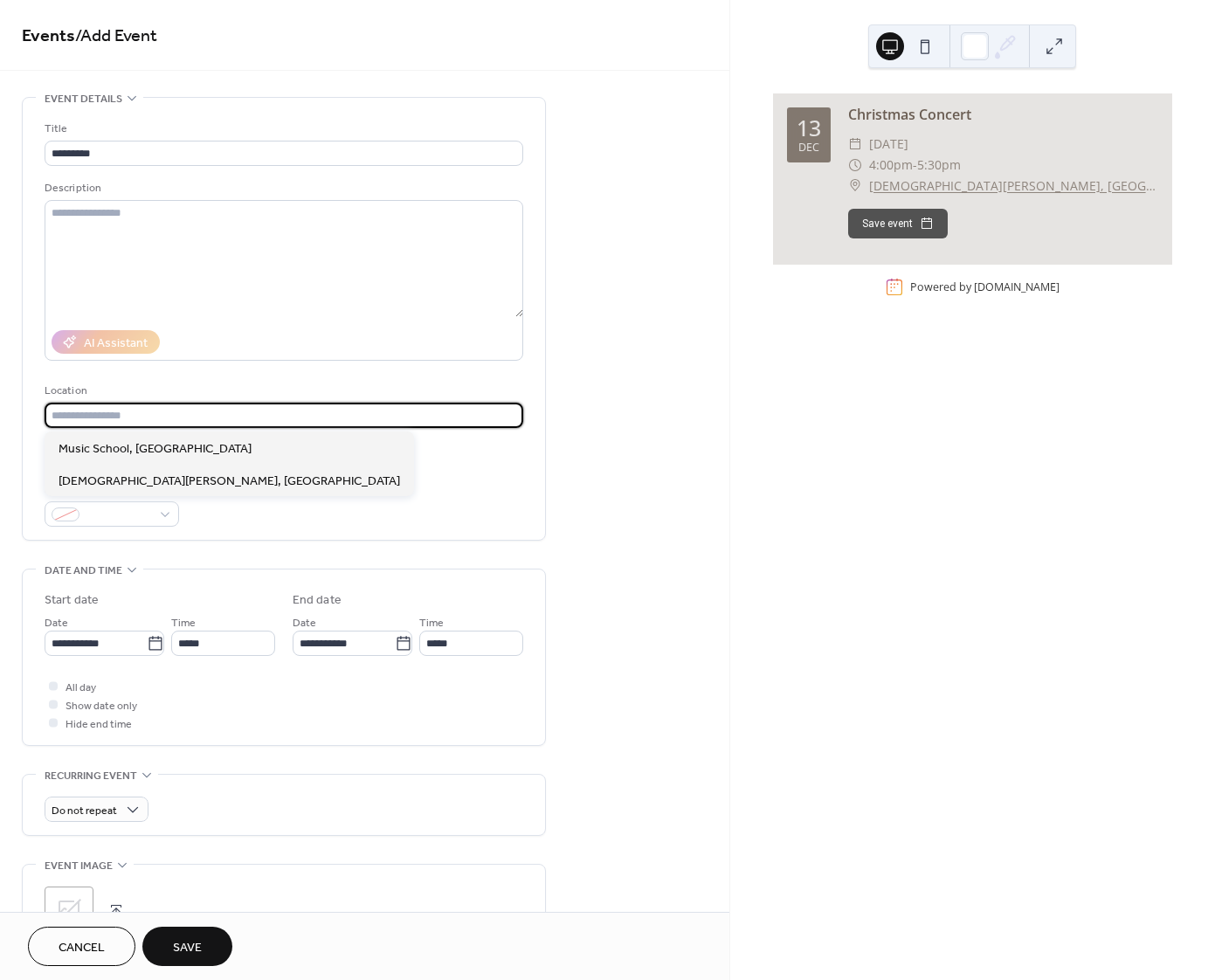
click at [72, 414] on input "text" at bounding box center [284, 415] width 479 height 25
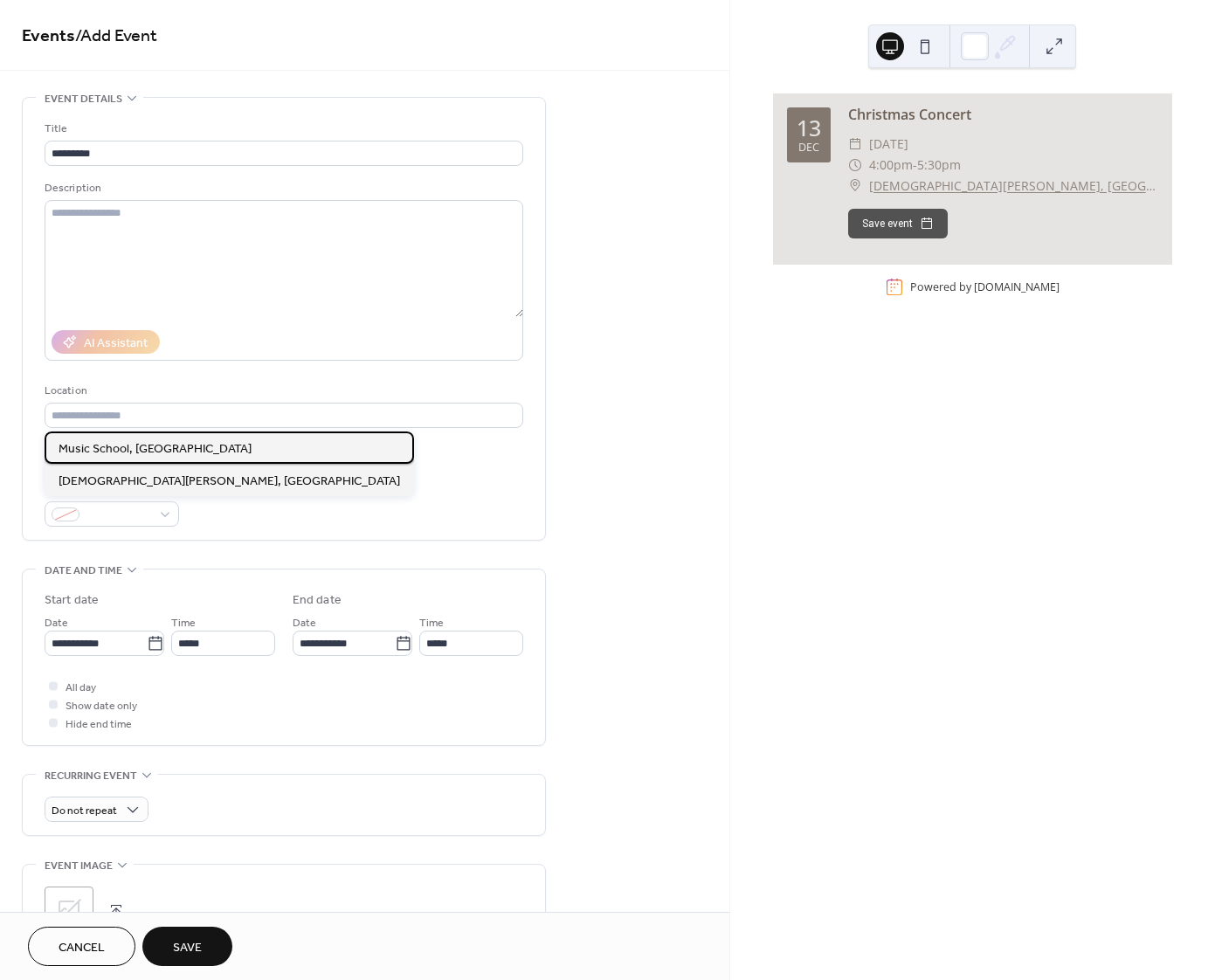
click at [98, 452] on span "Music School, [GEOGRAPHIC_DATA]" at bounding box center [154, 448] width 193 height 19
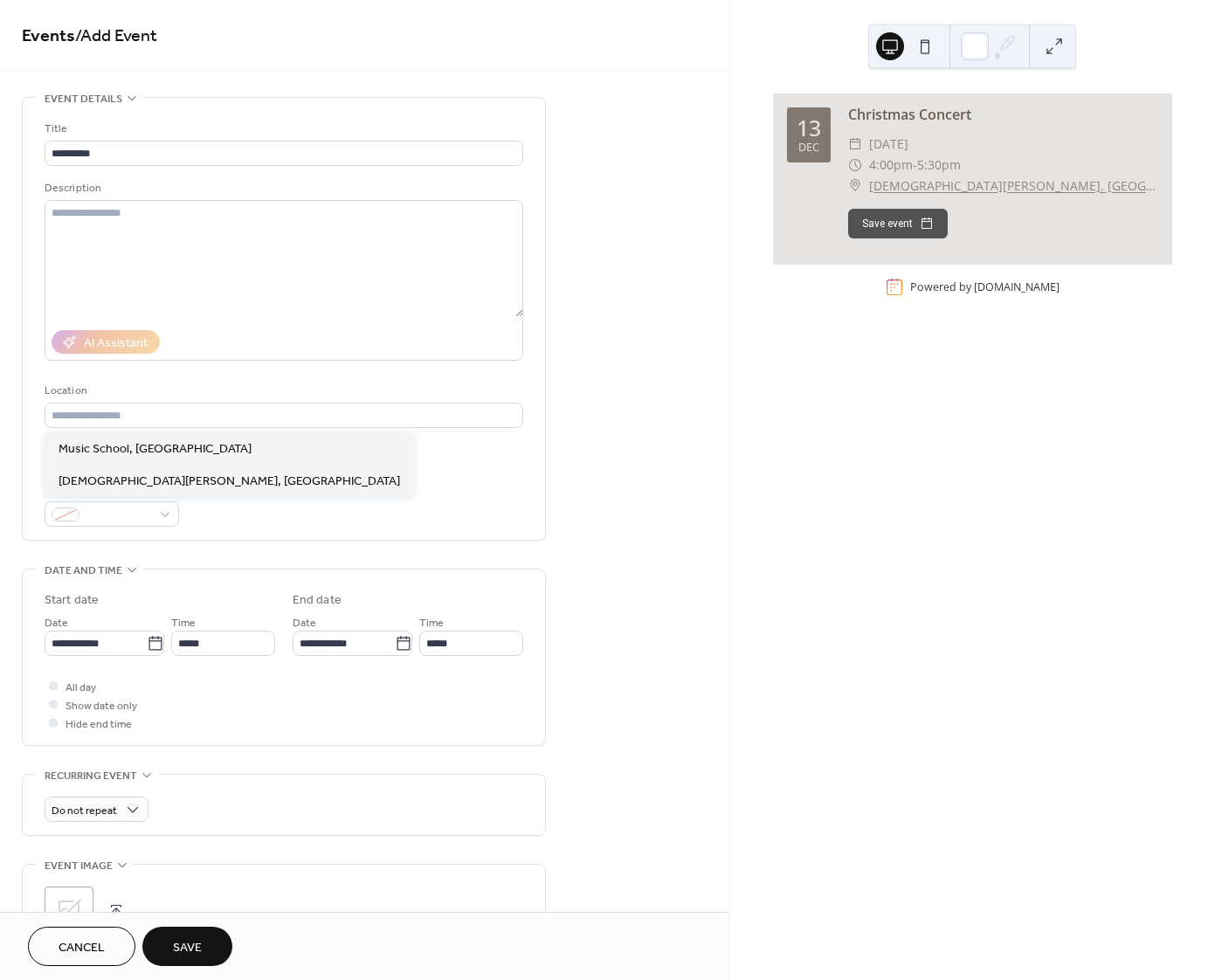
type input "**********"
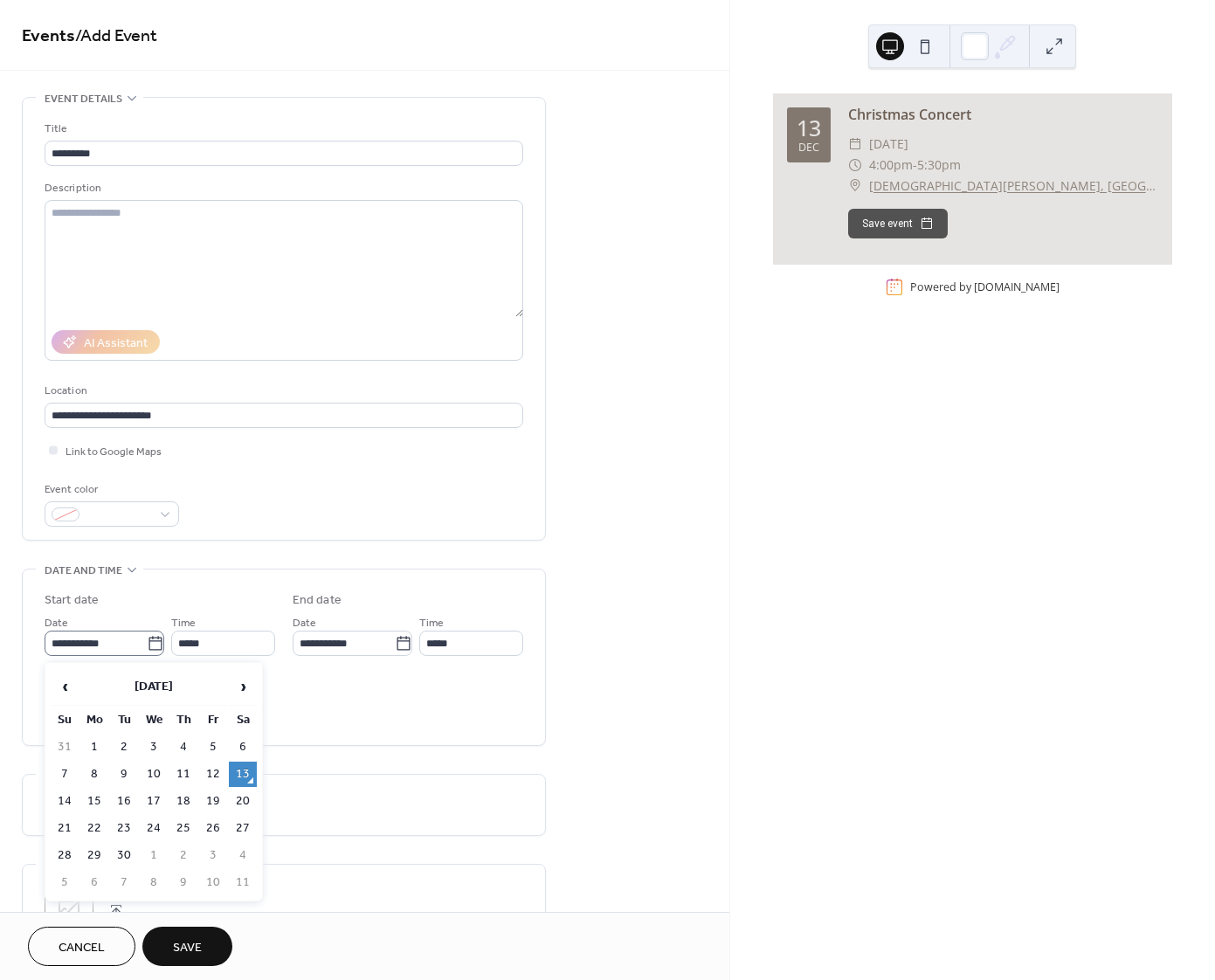
click at [152, 649] on icon at bounding box center [155, 644] width 18 height 18
click at [147, 649] on input "**********" at bounding box center [96, 643] width 103 height 25
click at [124, 802] on td "16" at bounding box center [124, 801] width 28 height 25
type input "**********"
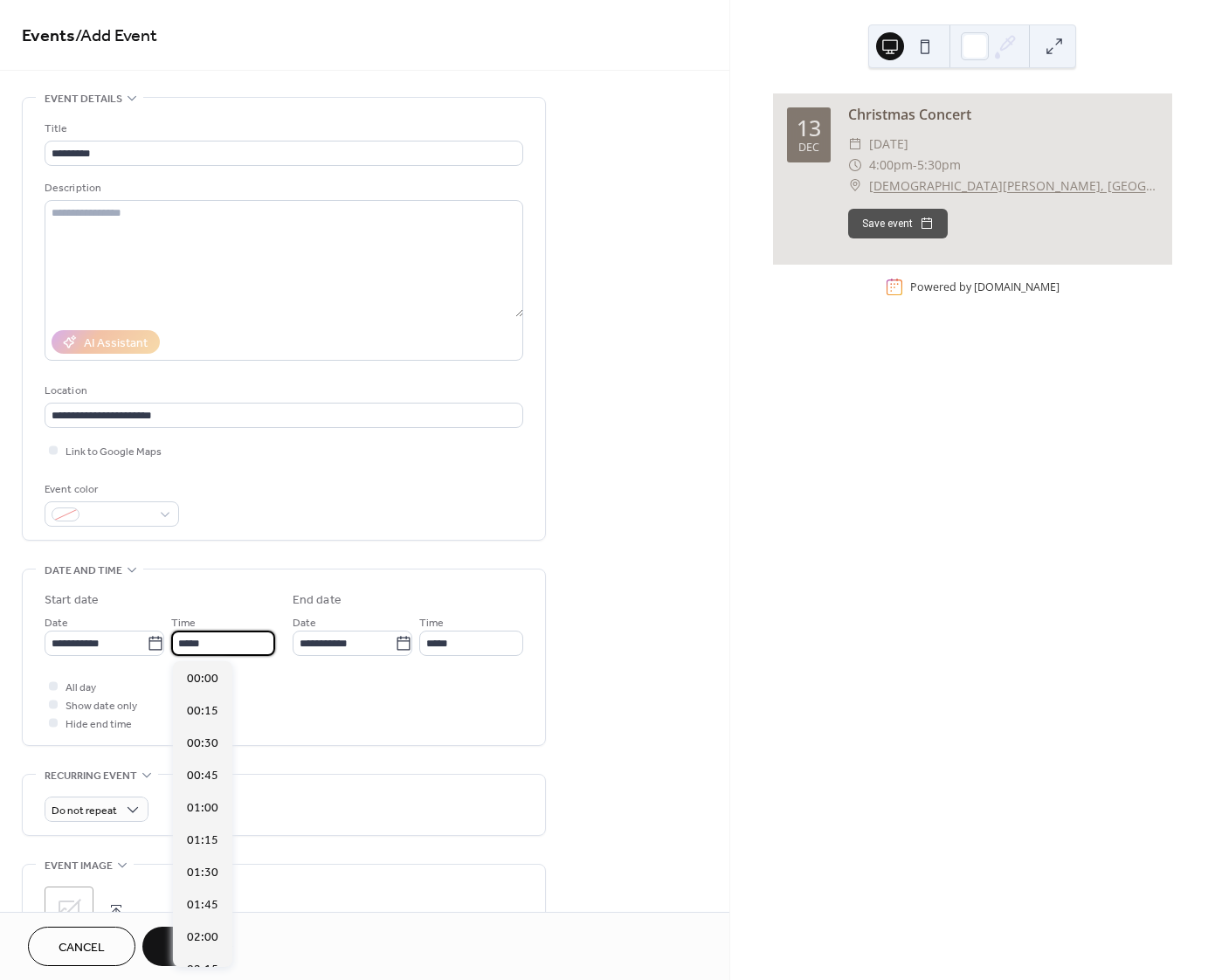
scroll to position [1551, 0]
click at [218, 649] on input "*****" at bounding box center [223, 643] width 104 height 25
click at [202, 675] on span "19:30" at bounding box center [202, 680] width 31 height 19
type input "*****"
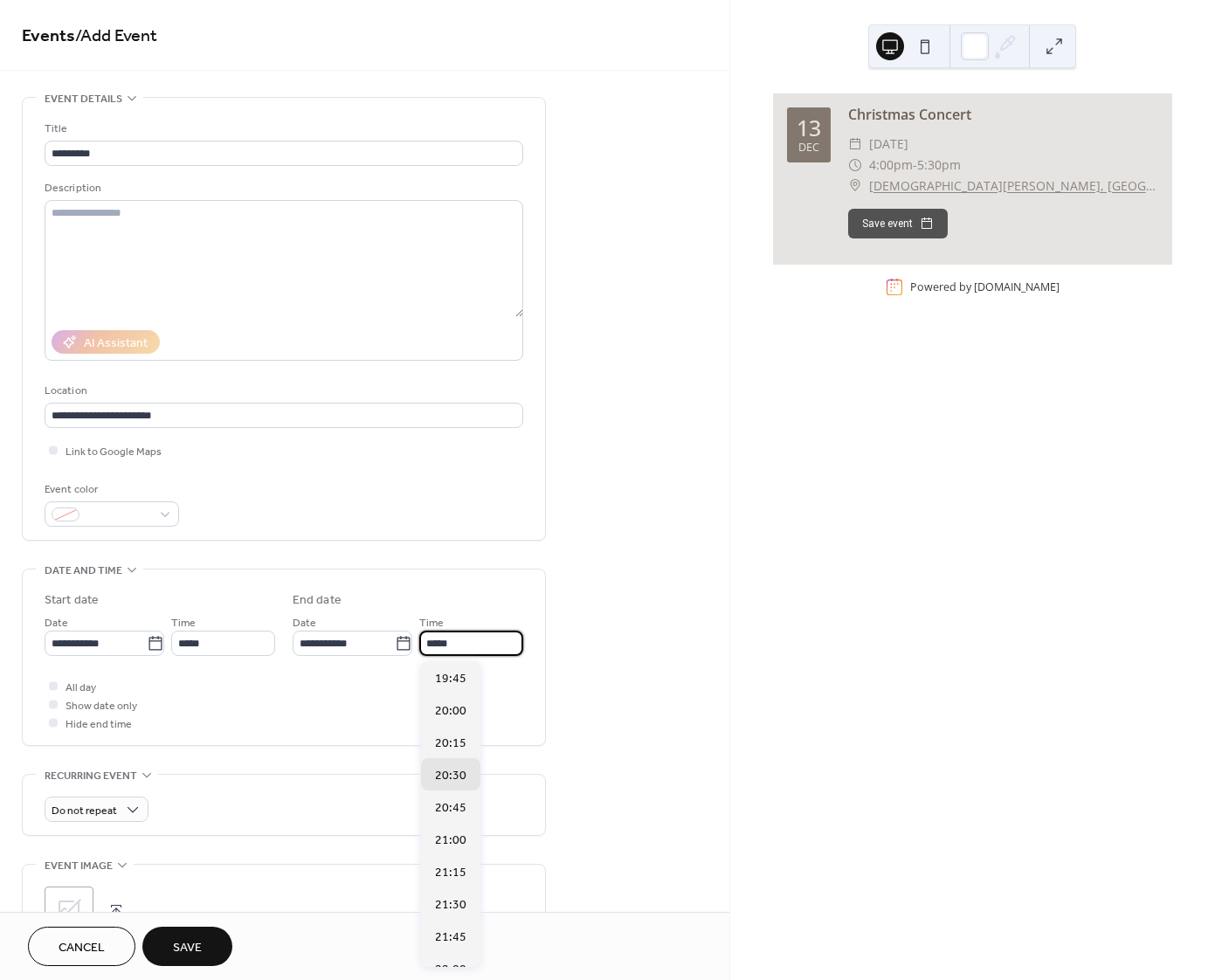
click at [463, 647] on input "*****" at bounding box center [471, 643] width 104 height 25
drag, startPoint x: 452, startPoint y: 839, endPoint x: 443, endPoint y: 835, distance: 9.8
click at [453, 839] on span "21:00" at bounding box center [451, 840] width 31 height 19
type input "*****"
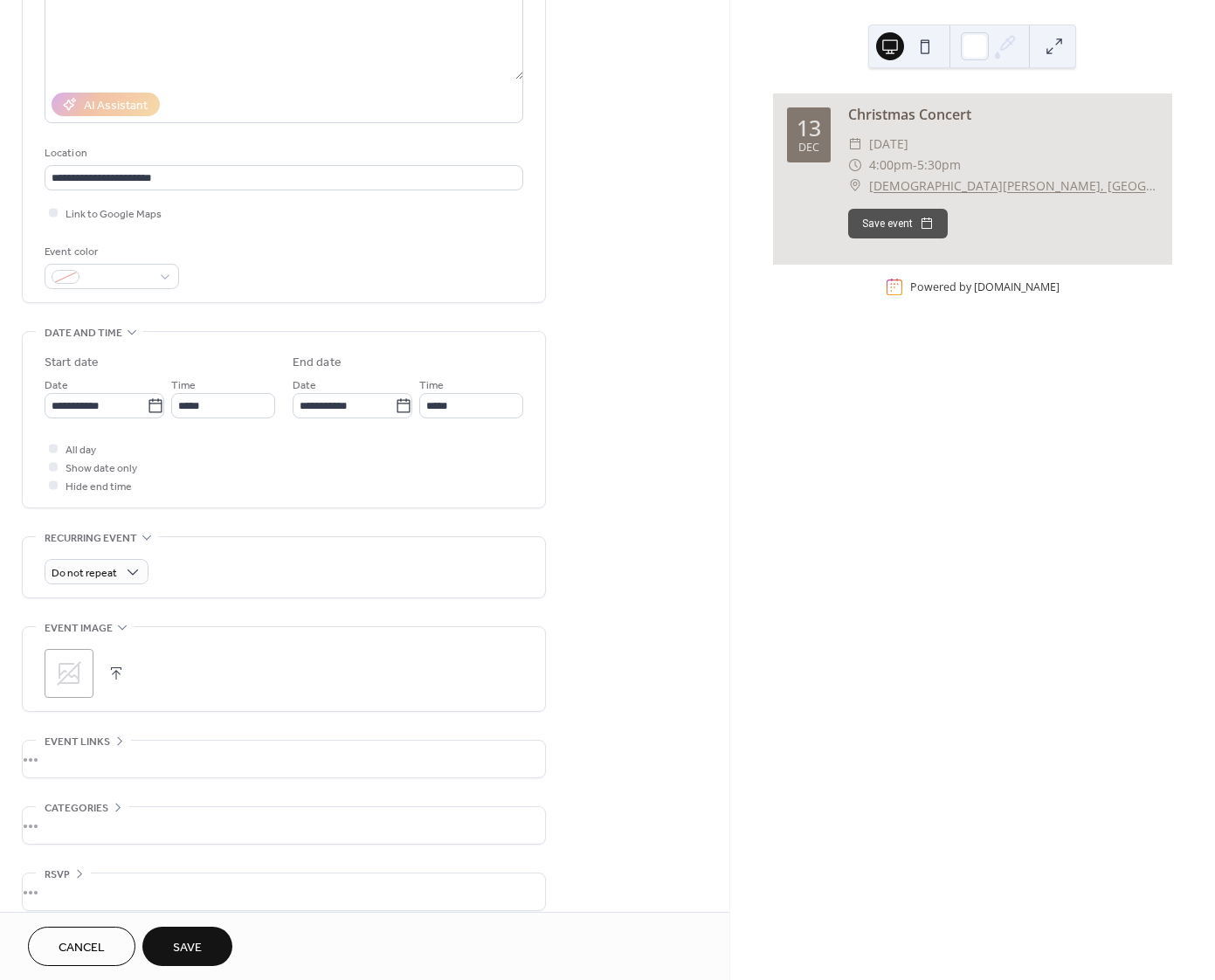
scroll to position [268, 0]
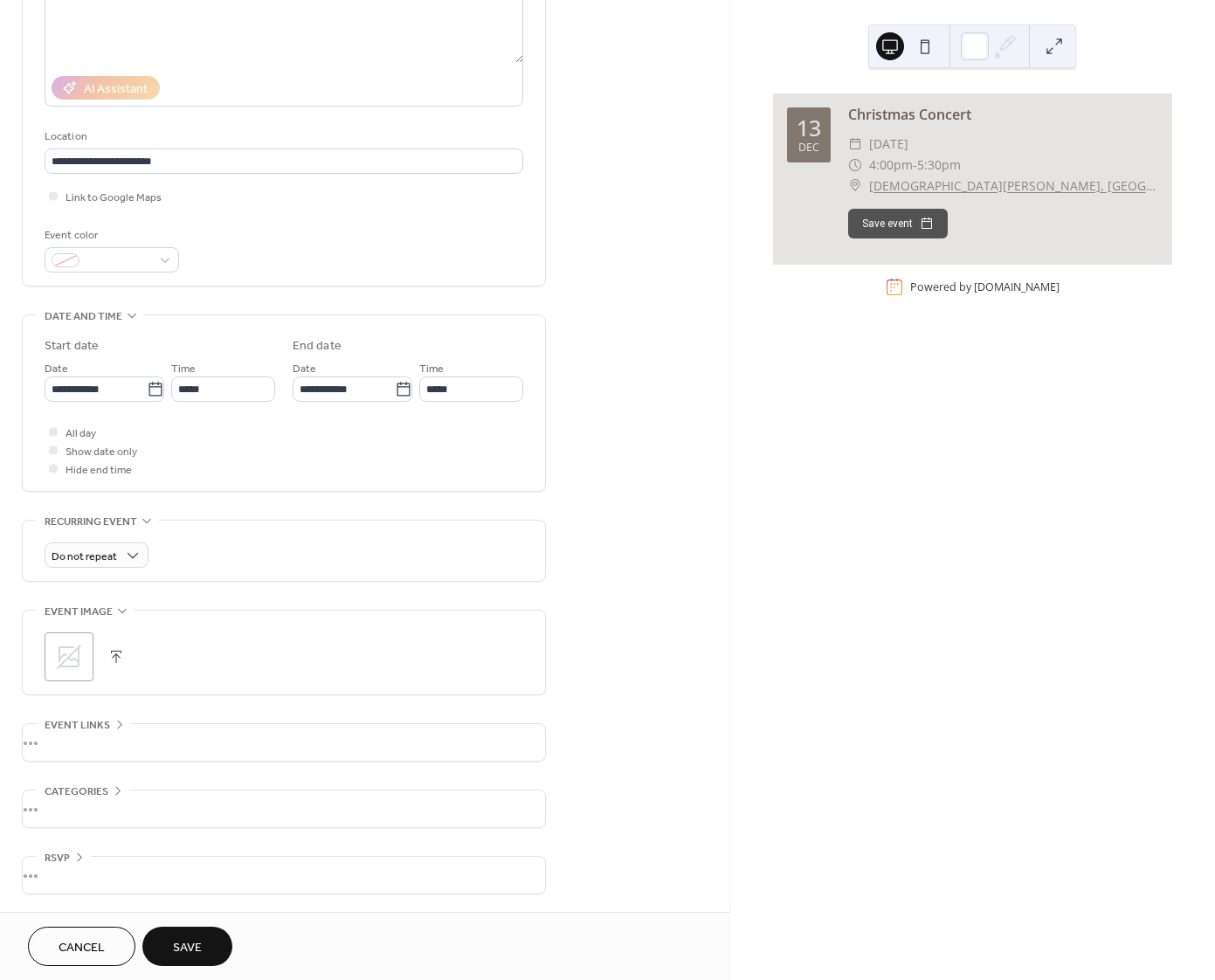
click at [181, 947] on span "Save" at bounding box center [187, 948] width 28 height 19
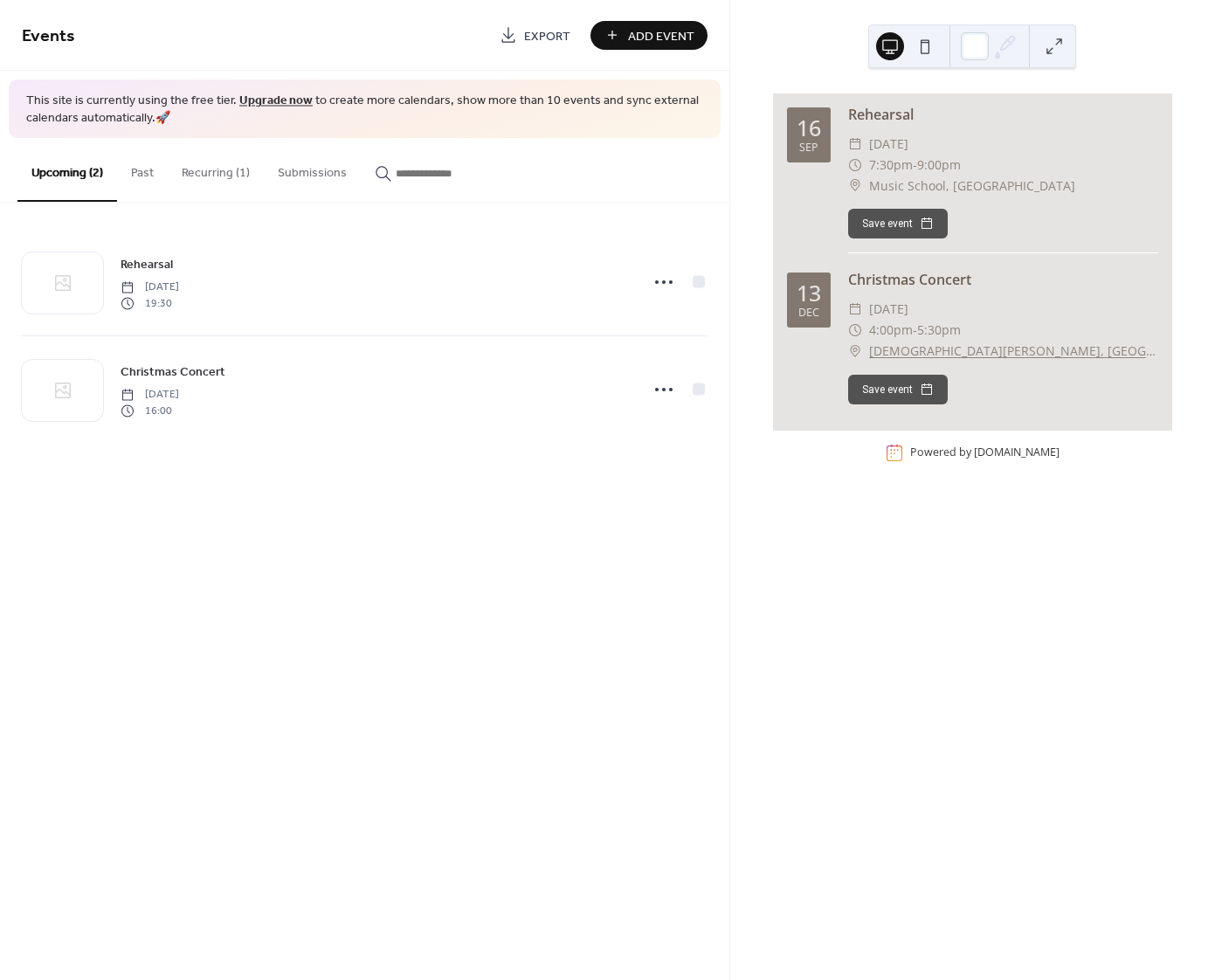
click at [214, 168] on button "Recurring (1)" at bounding box center [216, 168] width 96 height 62
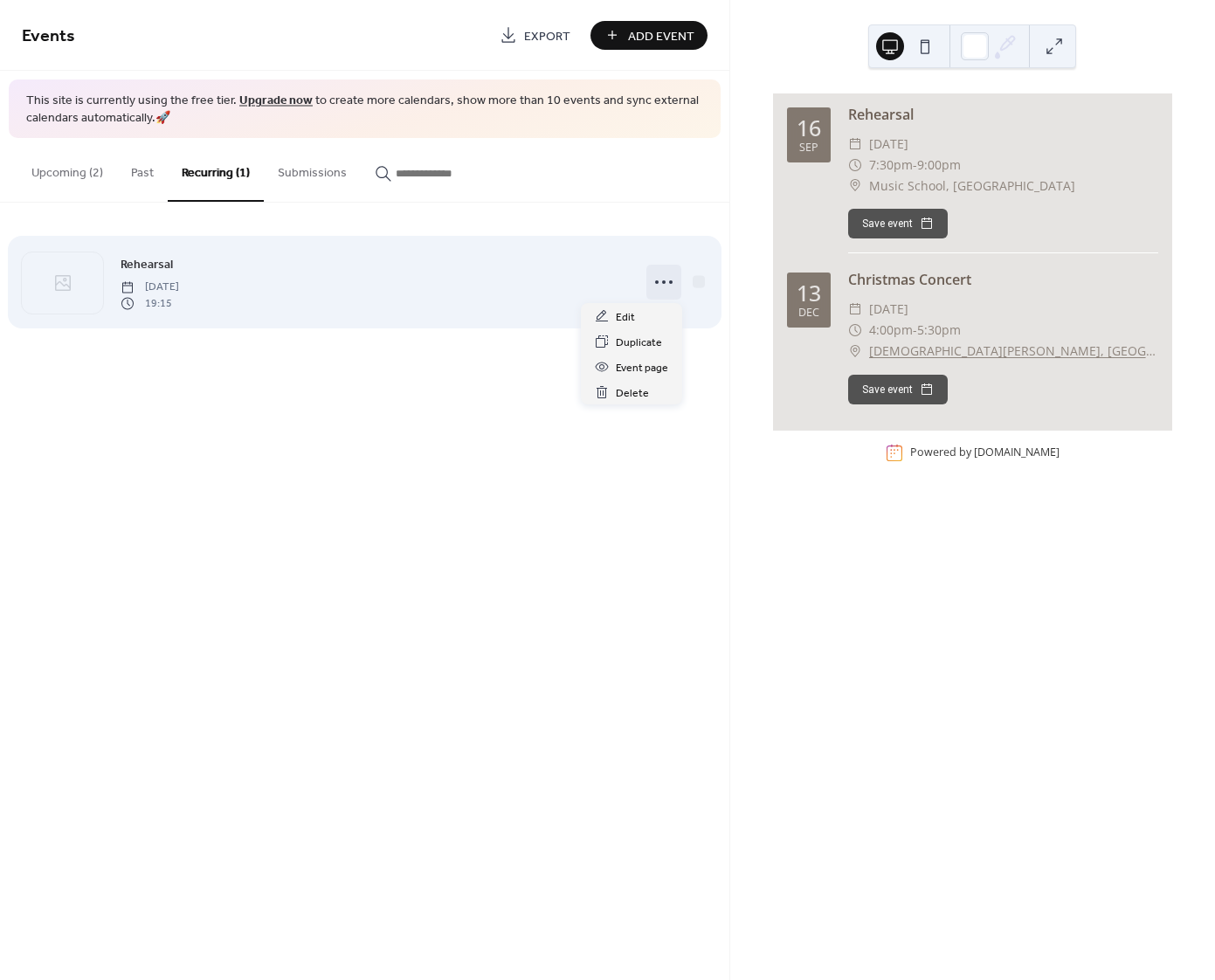
click at [661, 283] on icon at bounding box center [664, 281] width 28 height 28
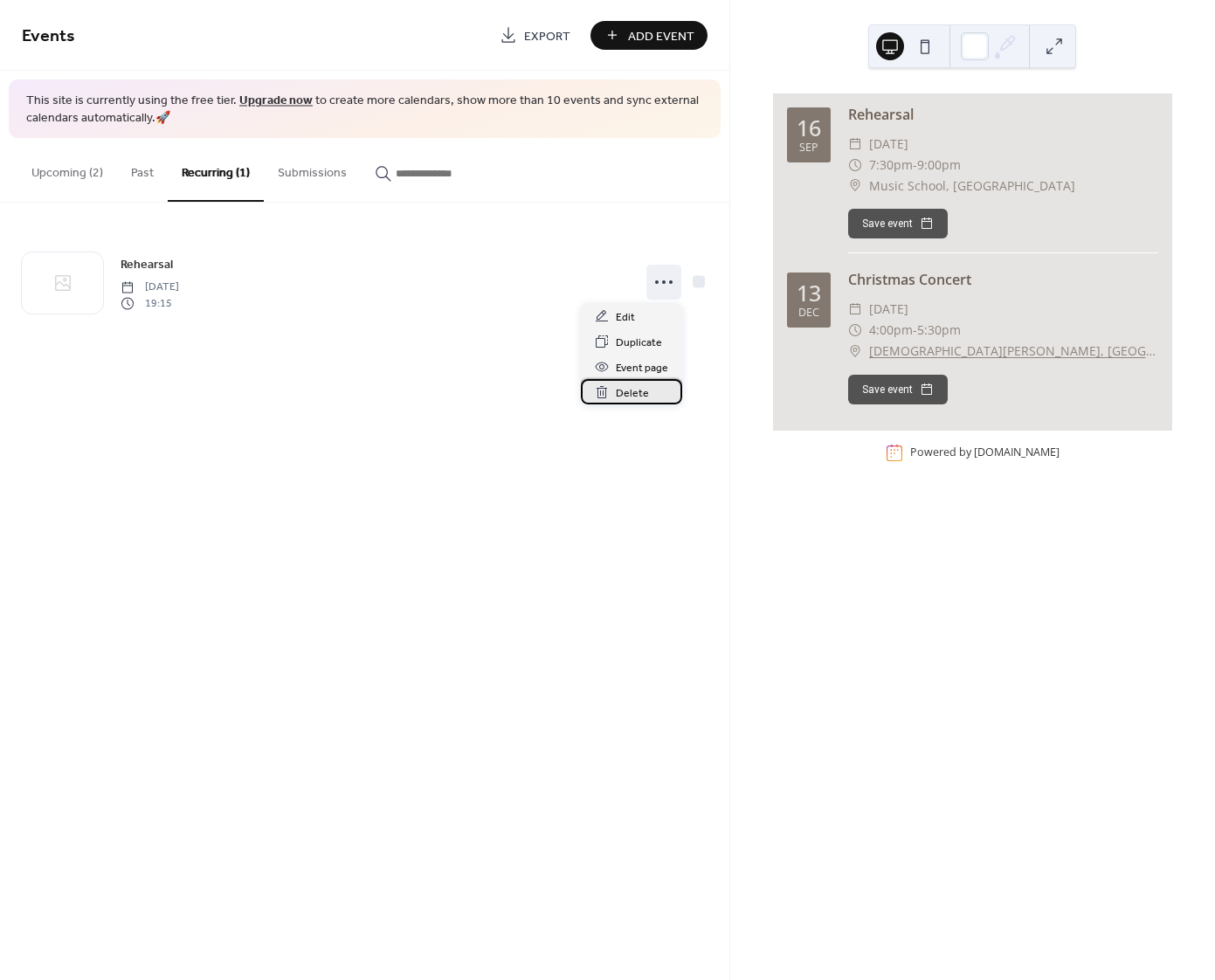
click at [632, 395] on span "Delete" at bounding box center [632, 393] width 33 height 19
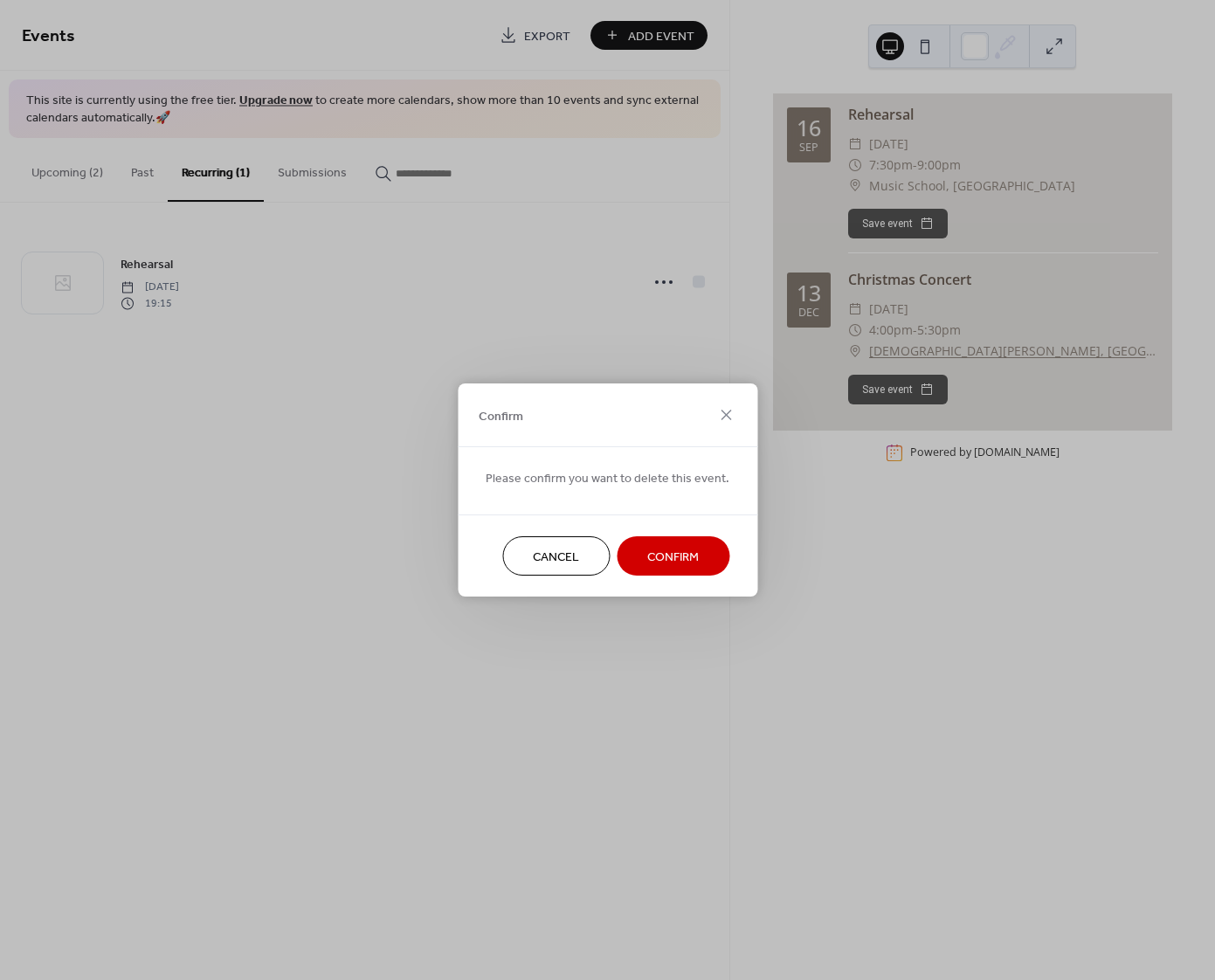
drag, startPoint x: 640, startPoint y: 551, endPoint x: 474, endPoint y: 483, distance: 179.4
click at [639, 550] on button "Confirm" at bounding box center [673, 556] width 112 height 39
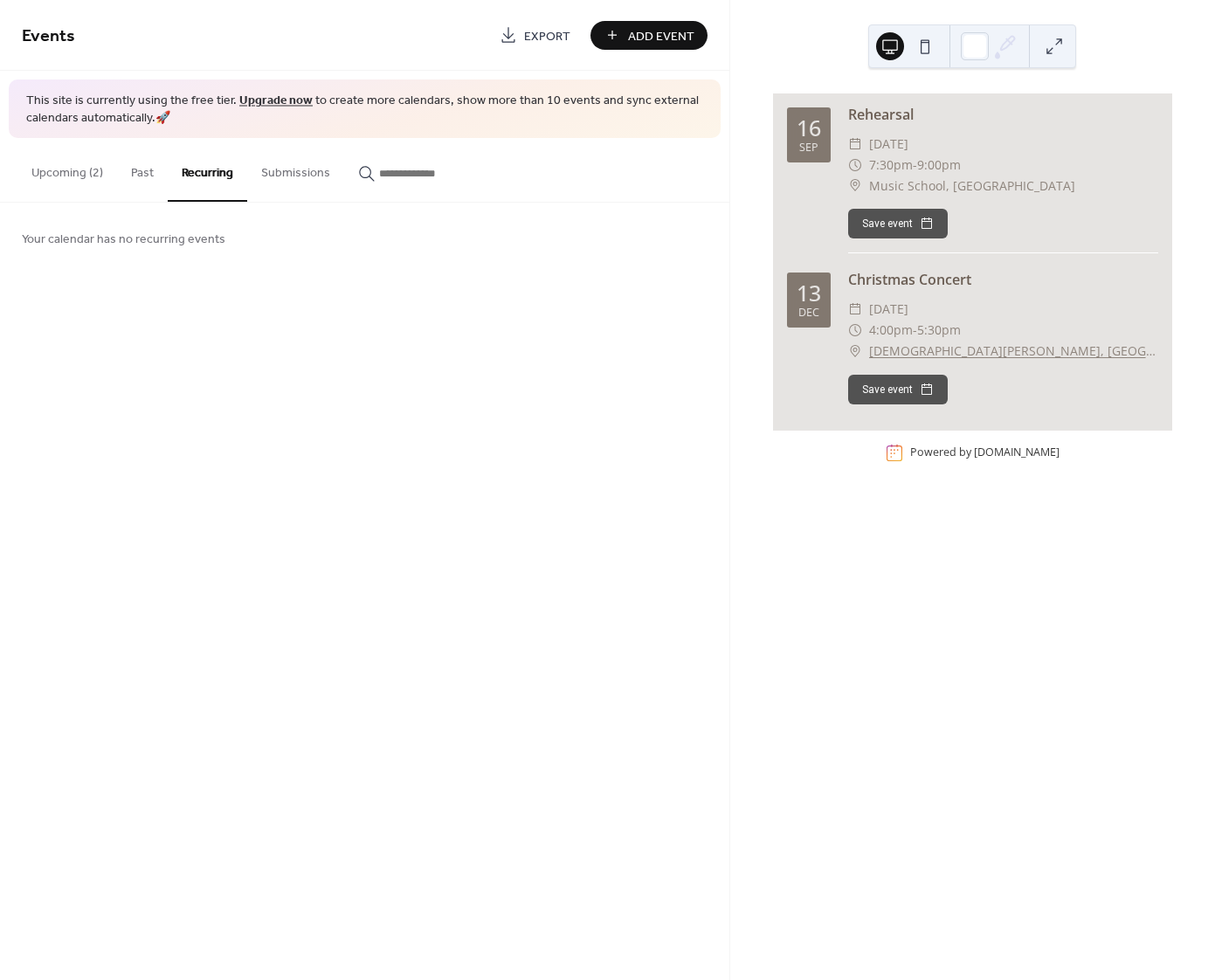
click at [64, 175] on button "Upcoming (2)" at bounding box center [67, 168] width 100 height 62
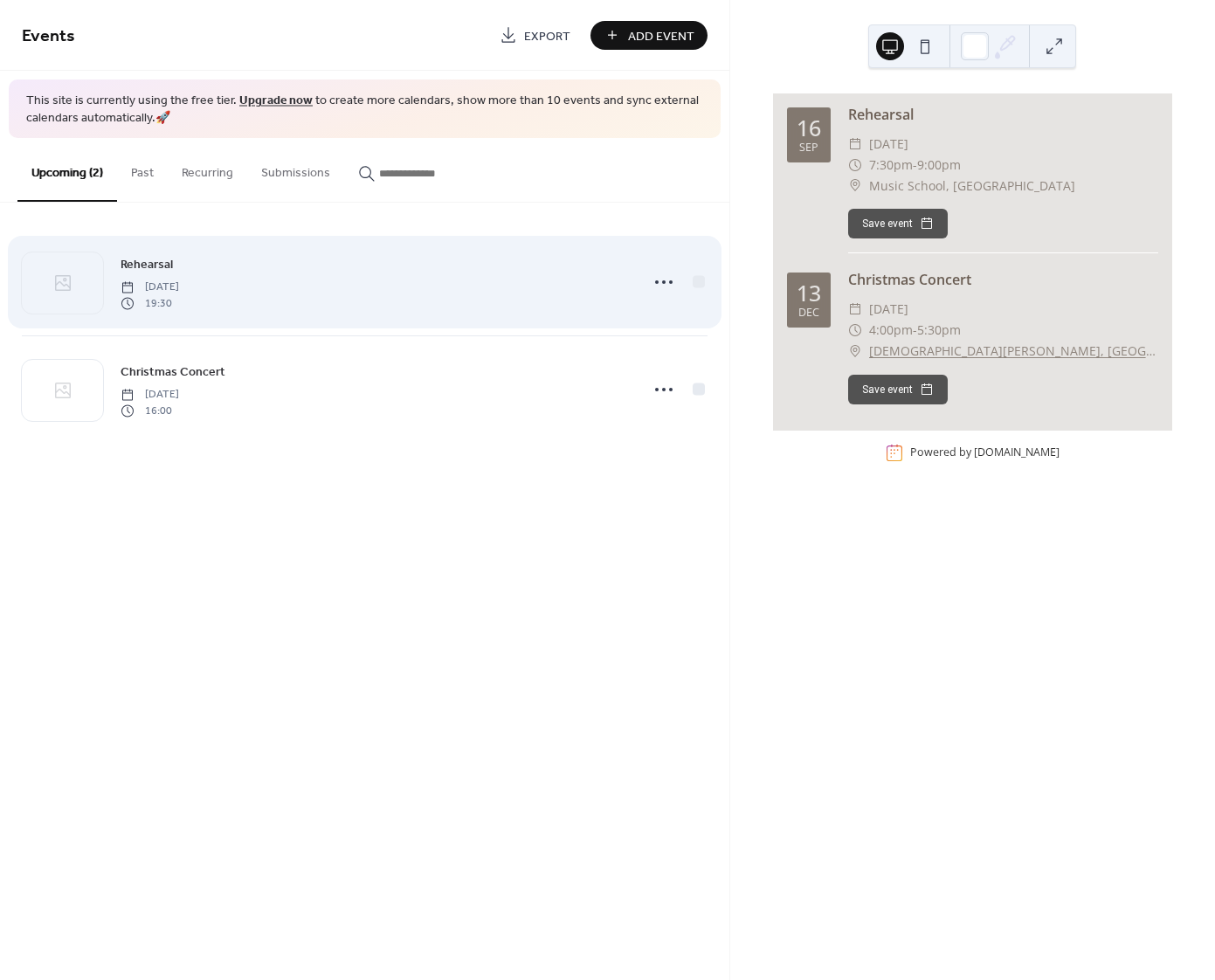
click at [179, 297] on span "19:30" at bounding box center [150, 303] width 59 height 16
click at [669, 281] on icon at bounding box center [664, 281] width 28 height 28
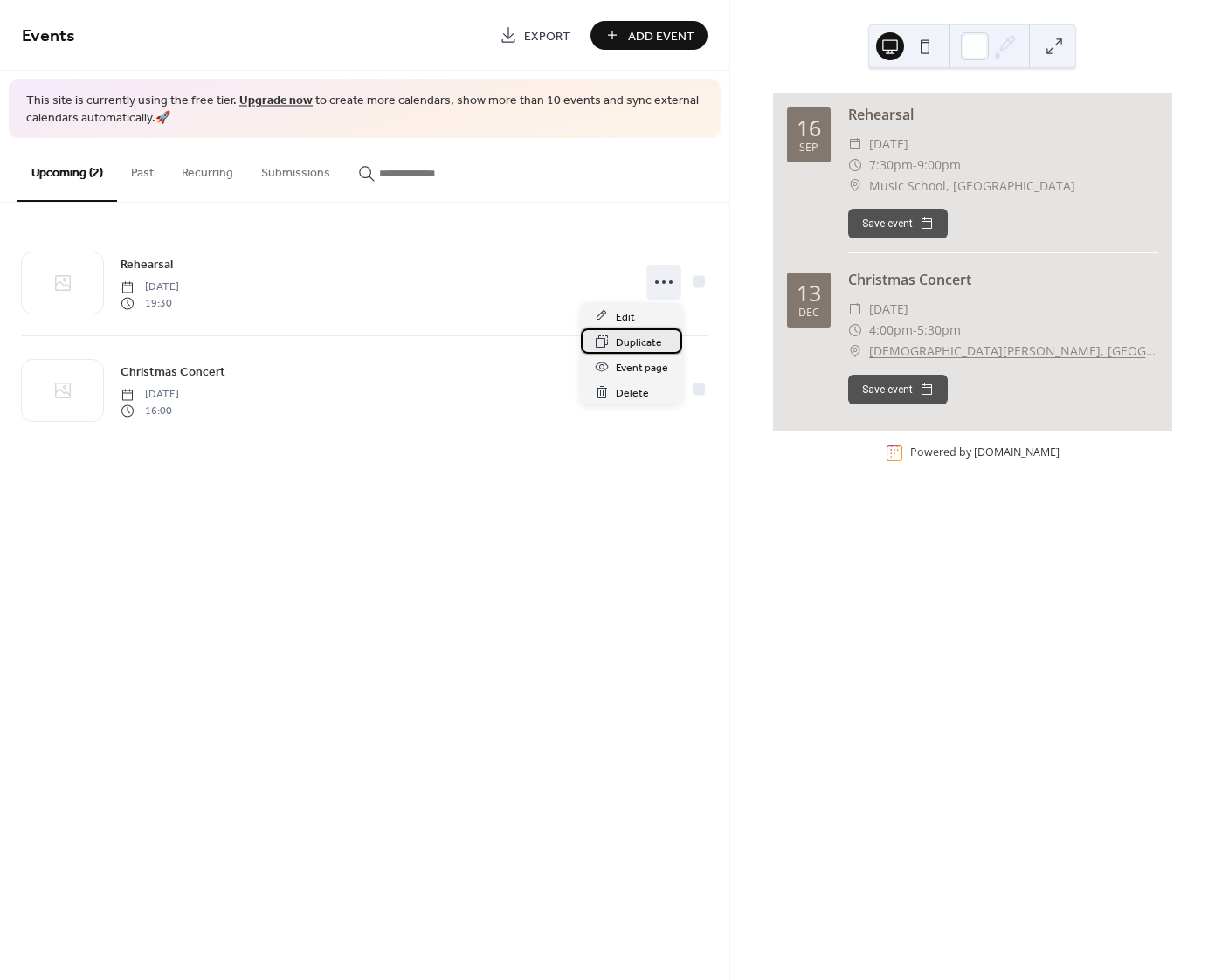
click at [636, 342] on span "Duplicate" at bounding box center [638, 342] width 46 height 19
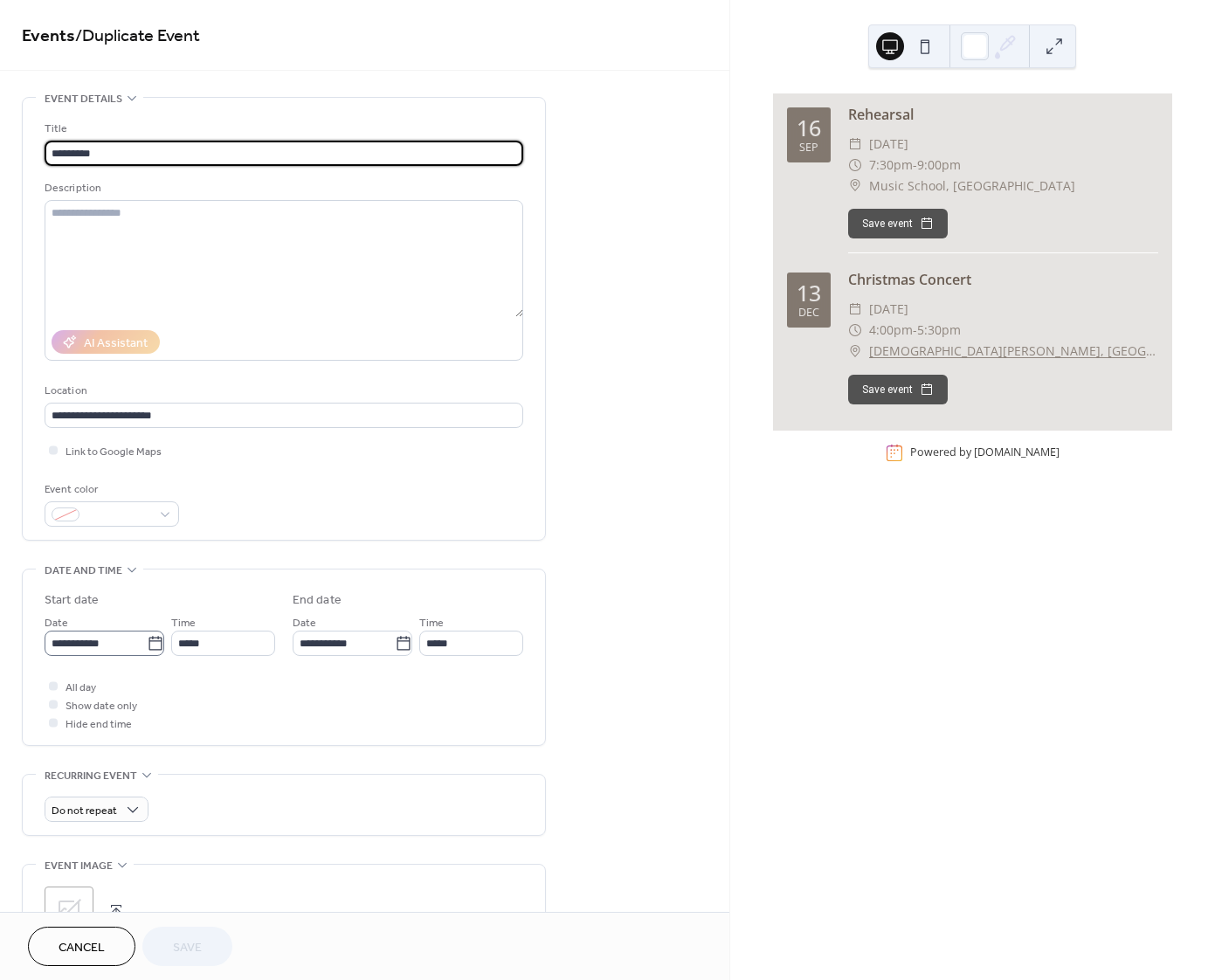
click at [152, 644] on icon at bounding box center [155, 644] width 18 height 18
click at [147, 644] on input "**********" at bounding box center [96, 643] width 103 height 25
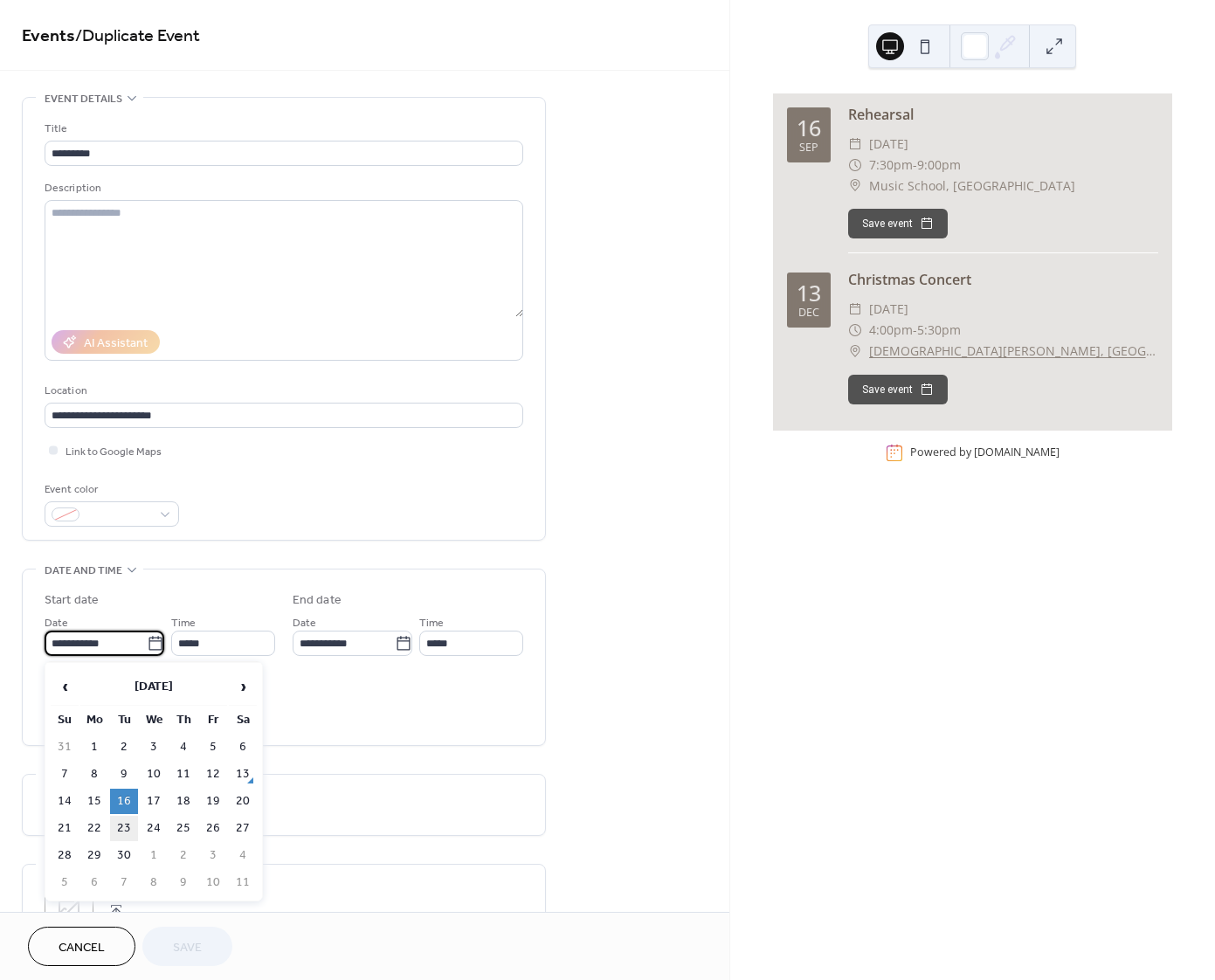
click at [122, 826] on td "23" at bounding box center [124, 829] width 28 height 25
type input "**********"
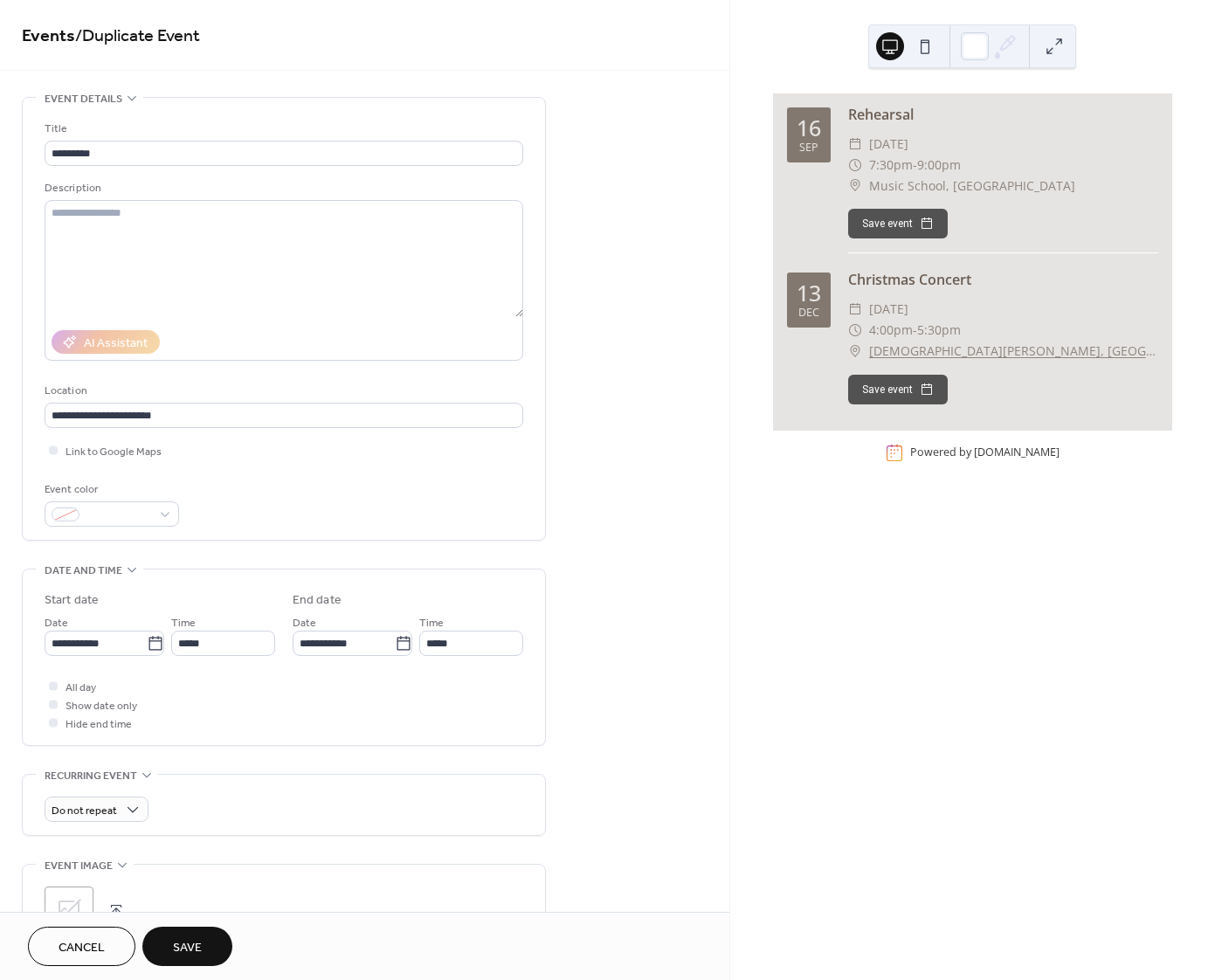
click at [193, 946] on span "Save" at bounding box center [187, 948] width 28 height 19
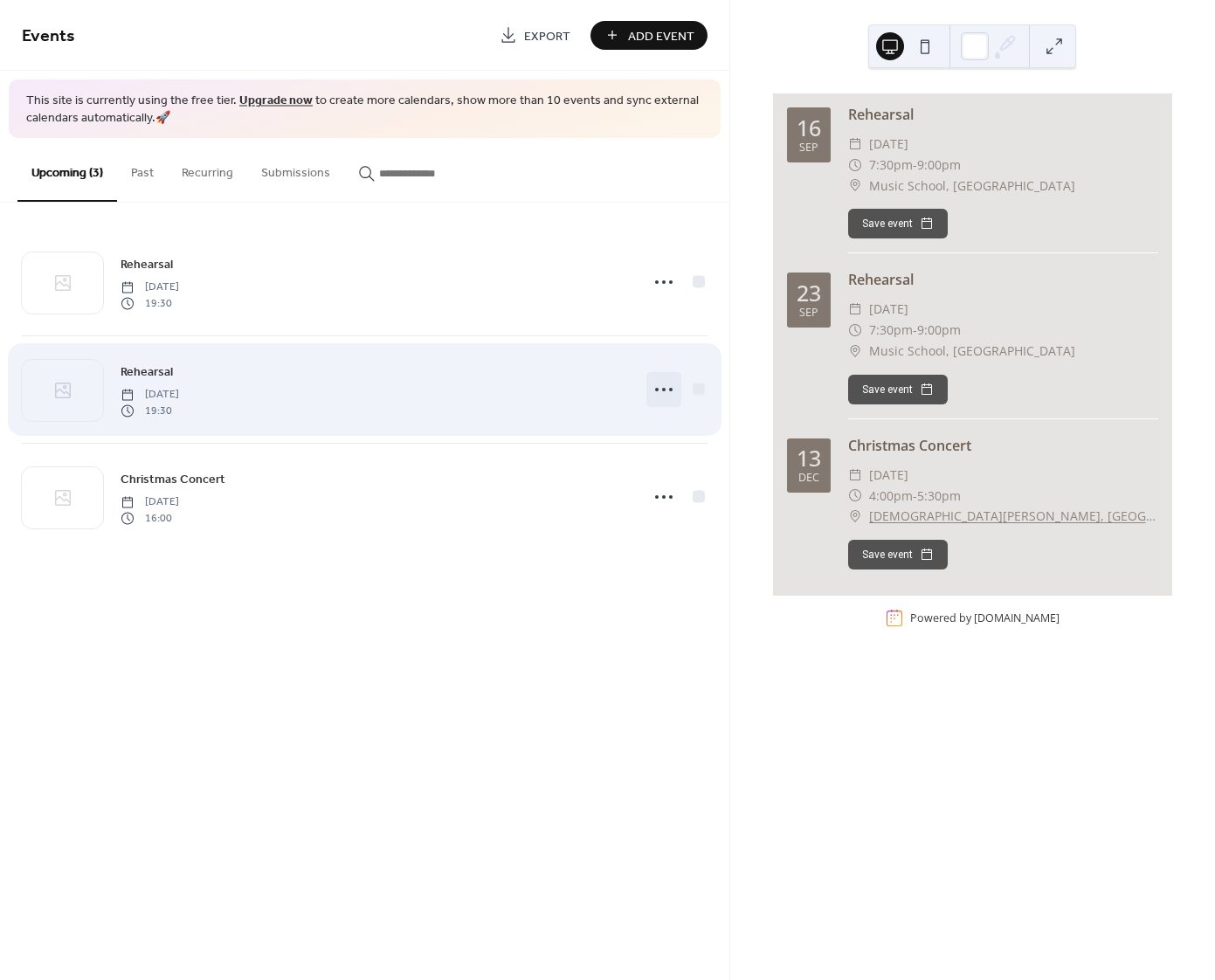
click at [664, 389] on circle at bounding box center [664, 390] width 4 height 4
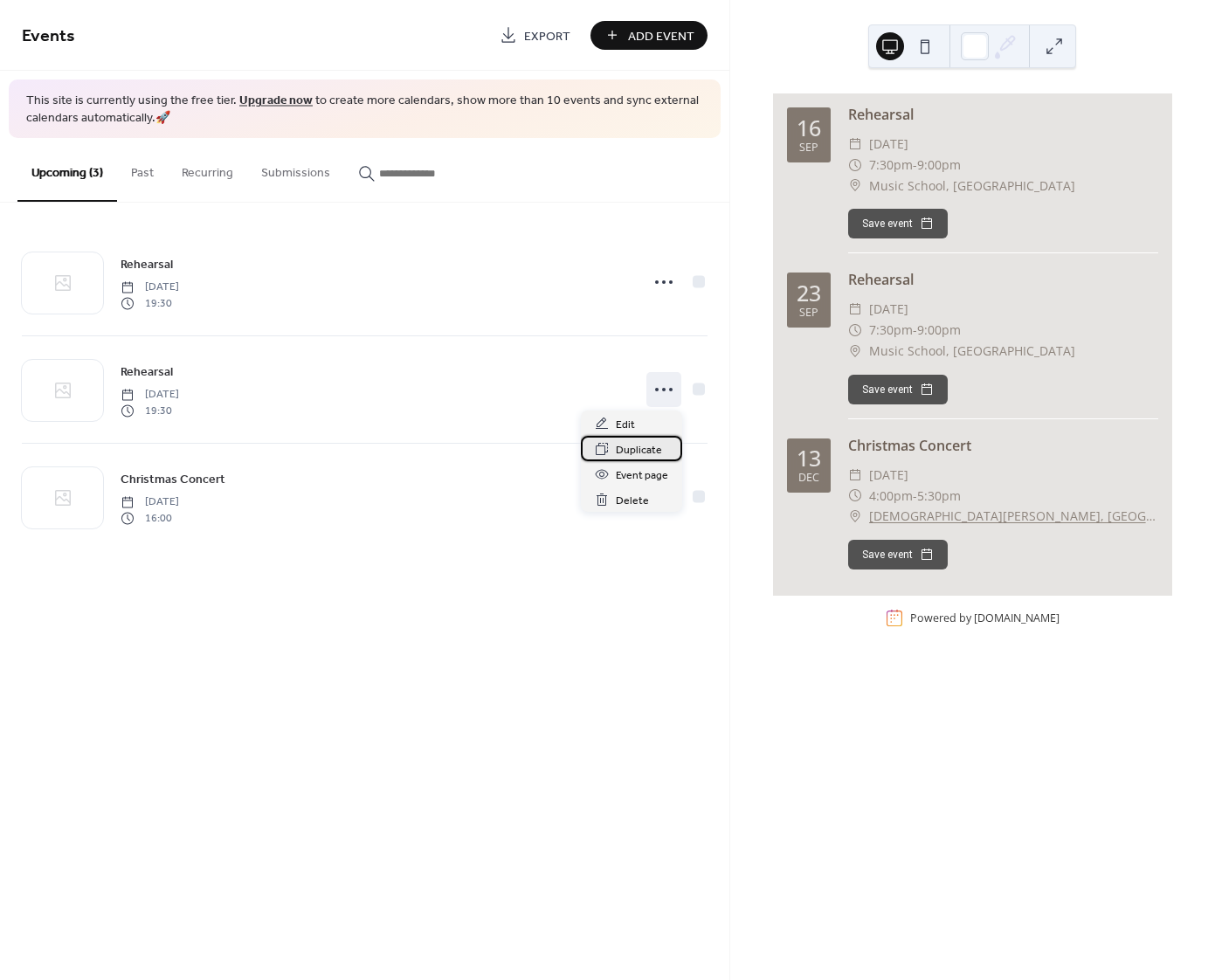
click at [633, 449] on span "Duplicate" at bounding box center [638, 449] width 46 height 19
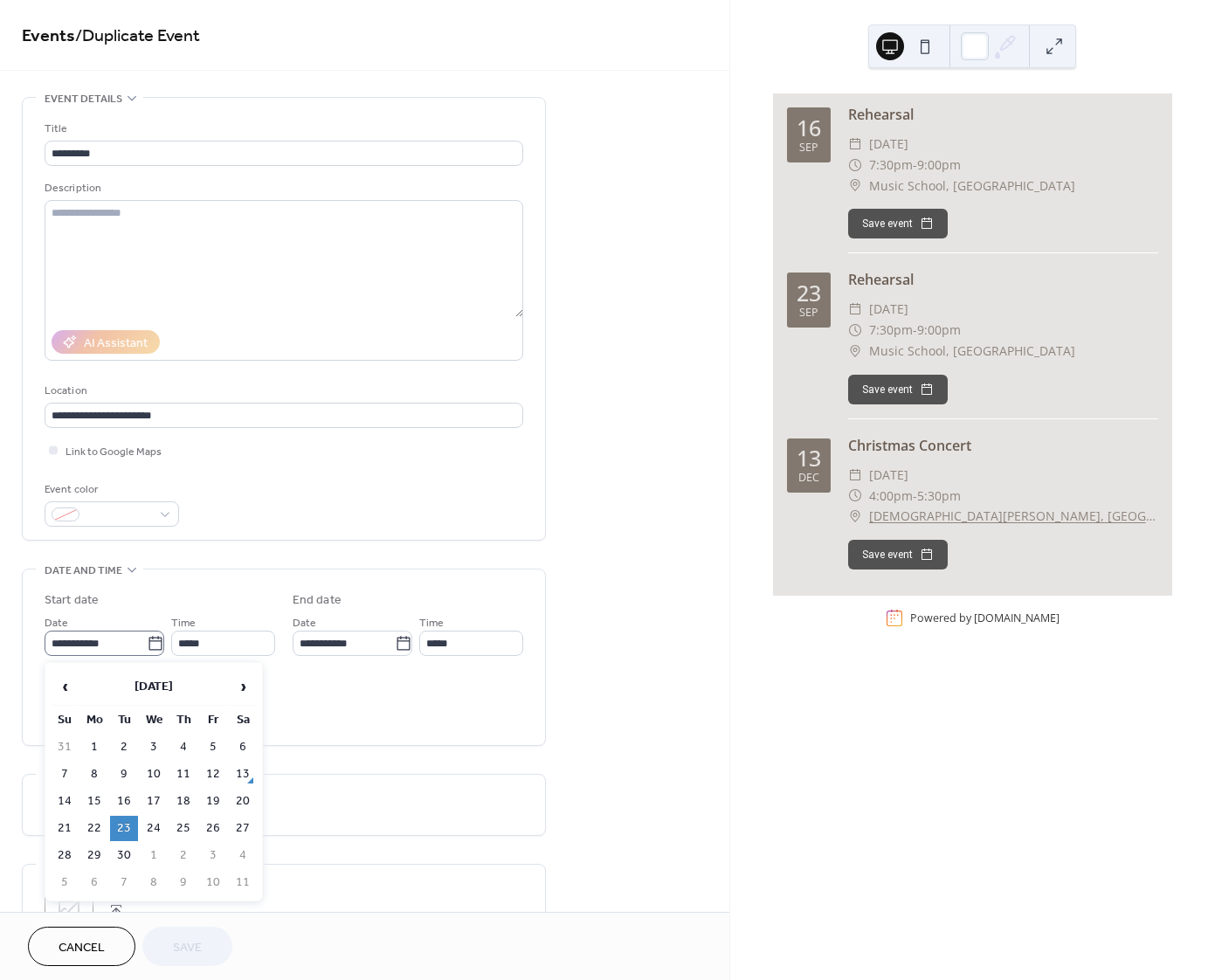
drag, startPoint x: 155, startPoint y: 646, endPoint x: 150, endPoint y: 655, distance: 10.3
click at [155, 646] on icon at bounding box center [154, 643] width 13 height 14
click at [147, 646] on input "**********" at bounding box center [96, 643] width 103 height 25
click at [123, 858] on td "30" at bounding box center [124, 855] width 28 height 25
type input "**********"
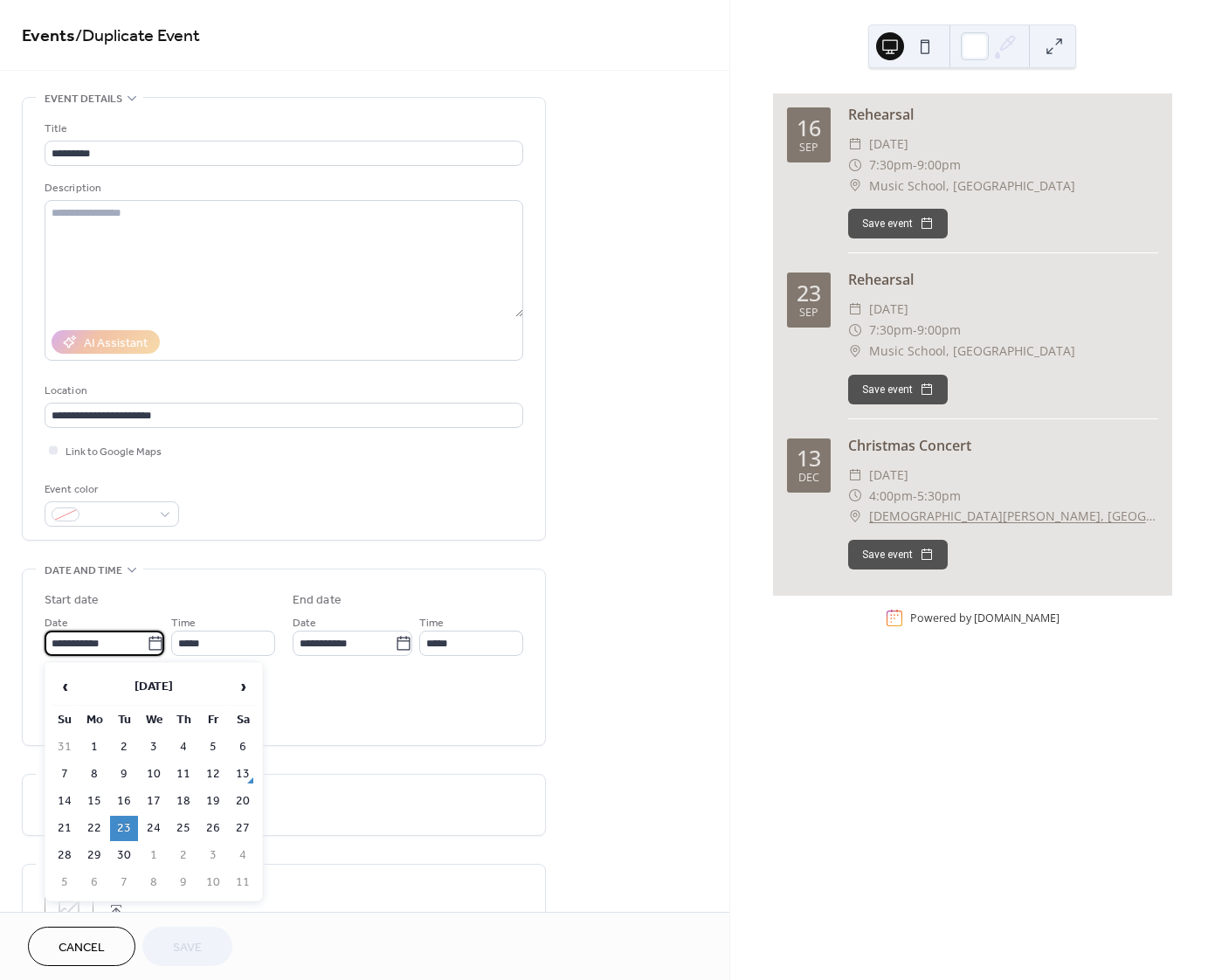
type input "**********"
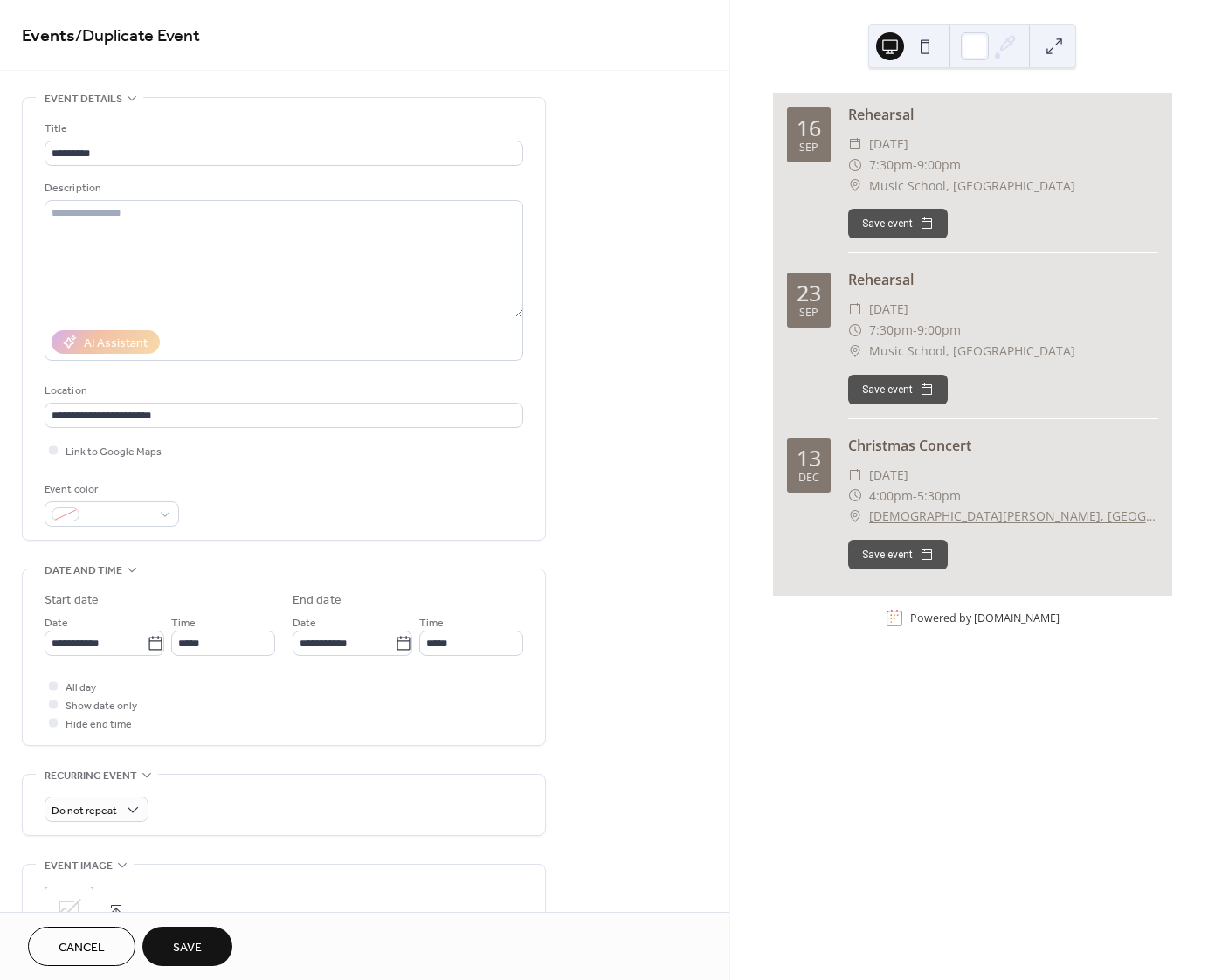
click at [192, 943] on span "Save" at bounding box center [187, 948] width 28 height 19
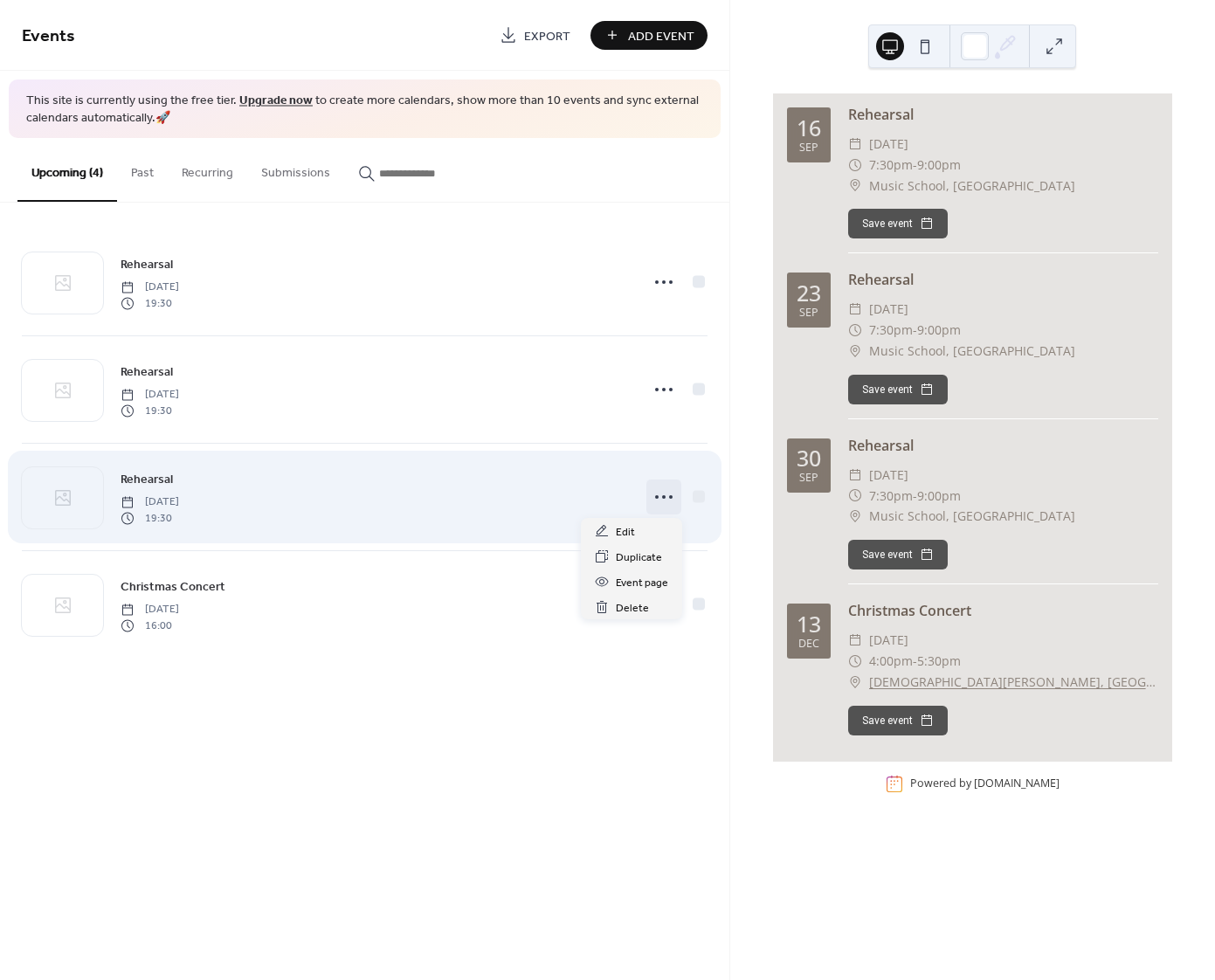
click at [672, 496] on circle at bounding box center [672, 497] width 4 height 4
click at [704, 495] on div at bounding box center [699, 496] width 13 height 13
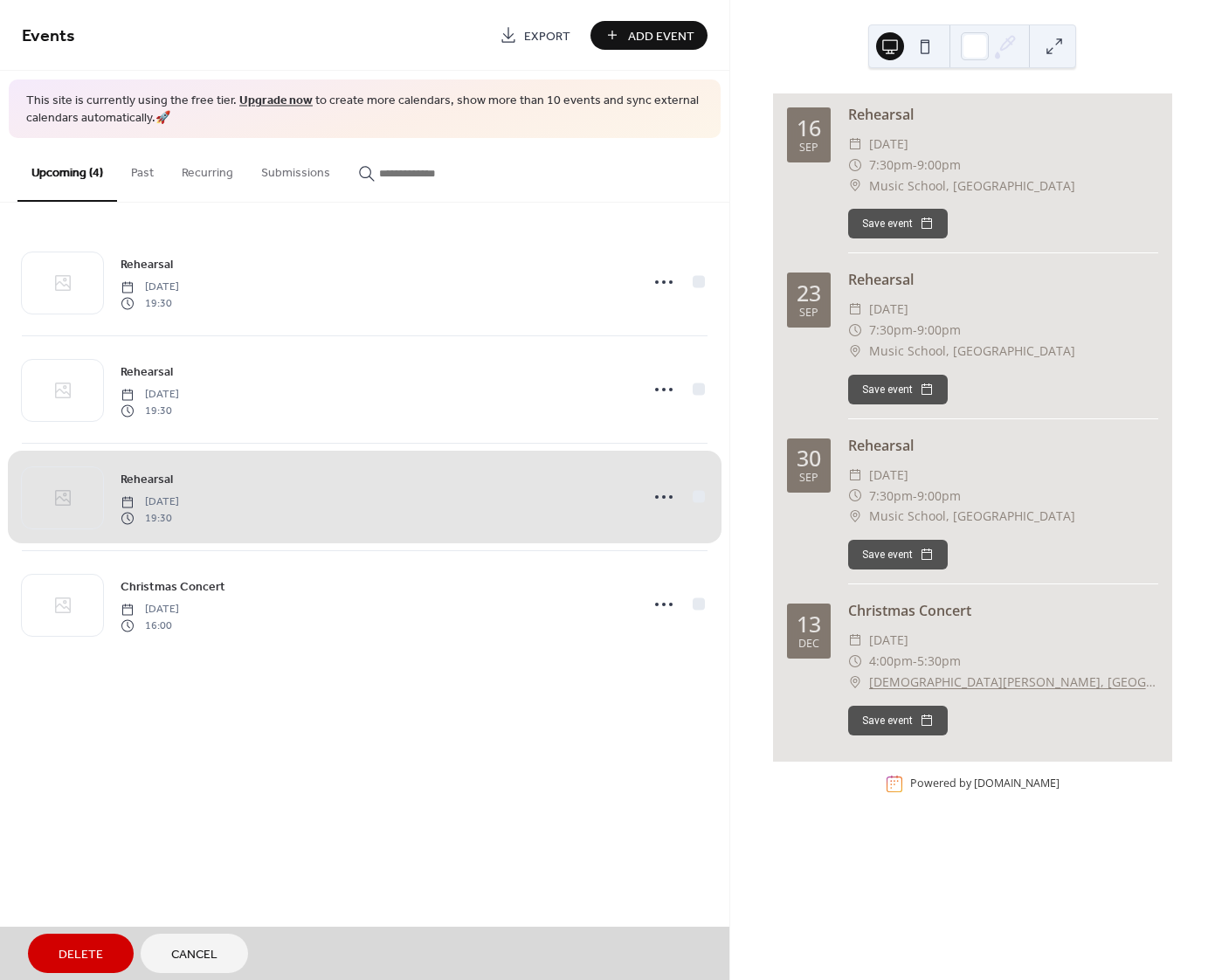
click at [702, 496] on div "Rehearsal [DATE] 19:30" at bounding box center [364, 496] width 685 height 107
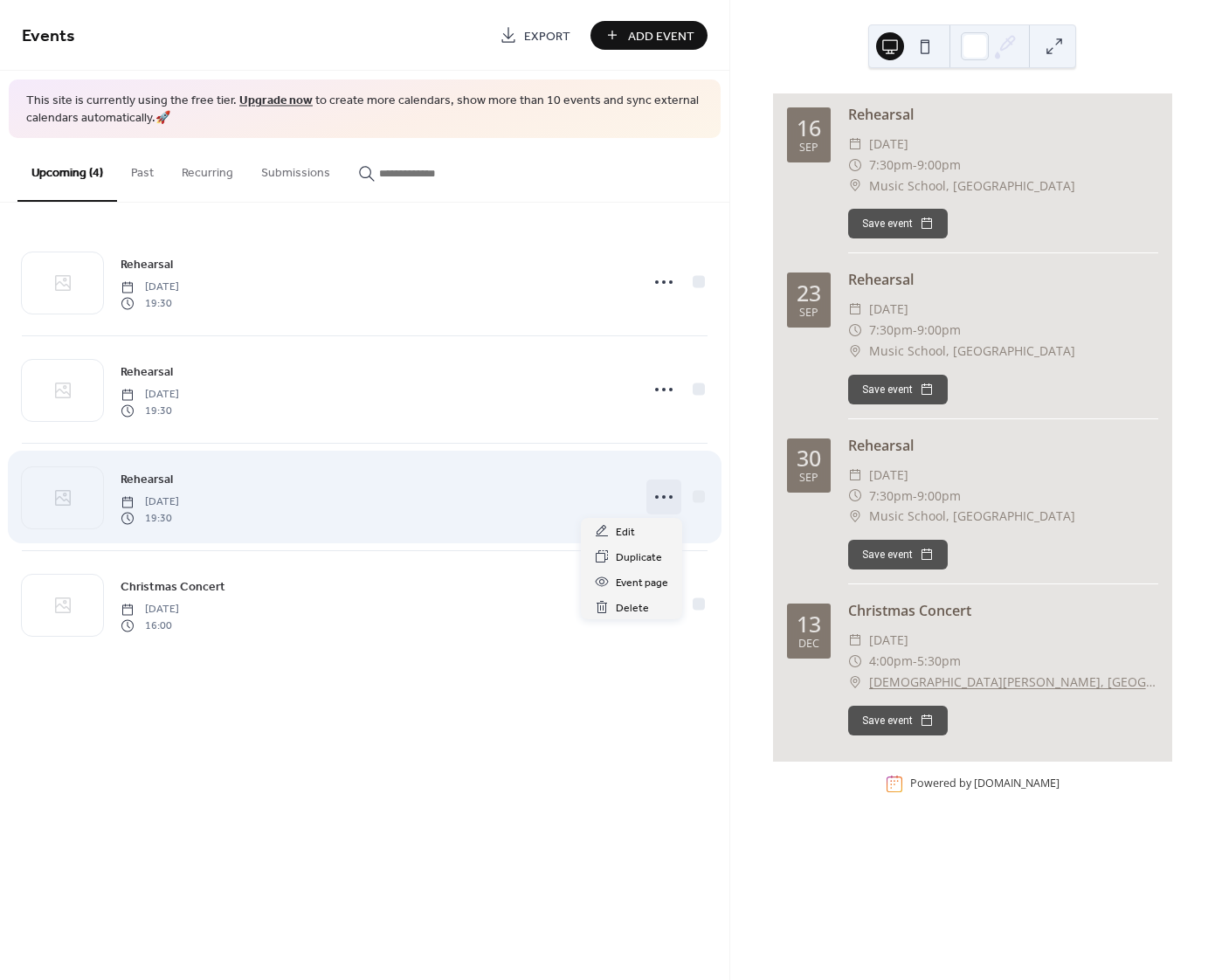
click at [655, 495] on icon at bounding box center [664, 496] width 28 height 28
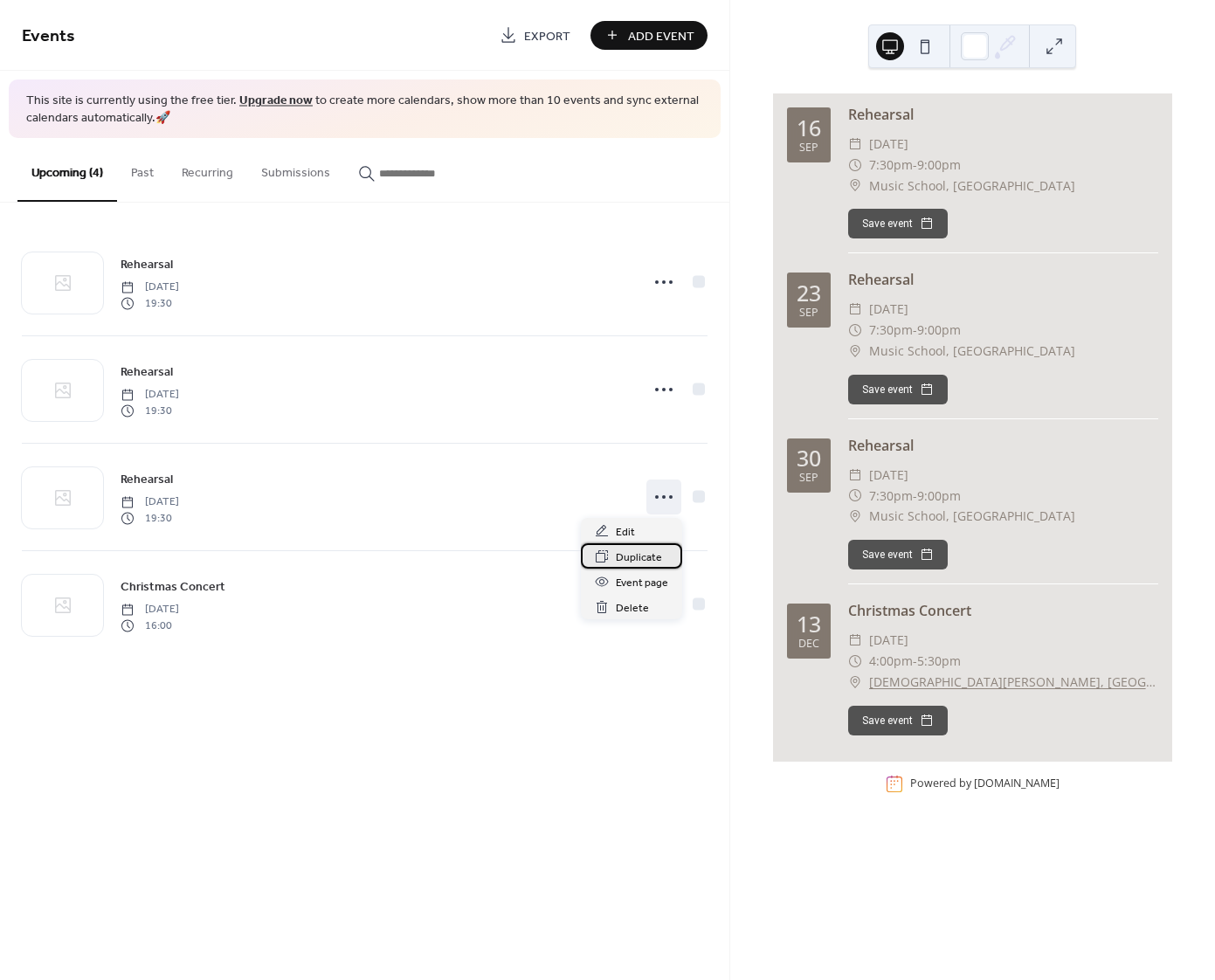
click at [633, 553] on span "Duplicate" at bounding box center [638, 557] width 46 height 19
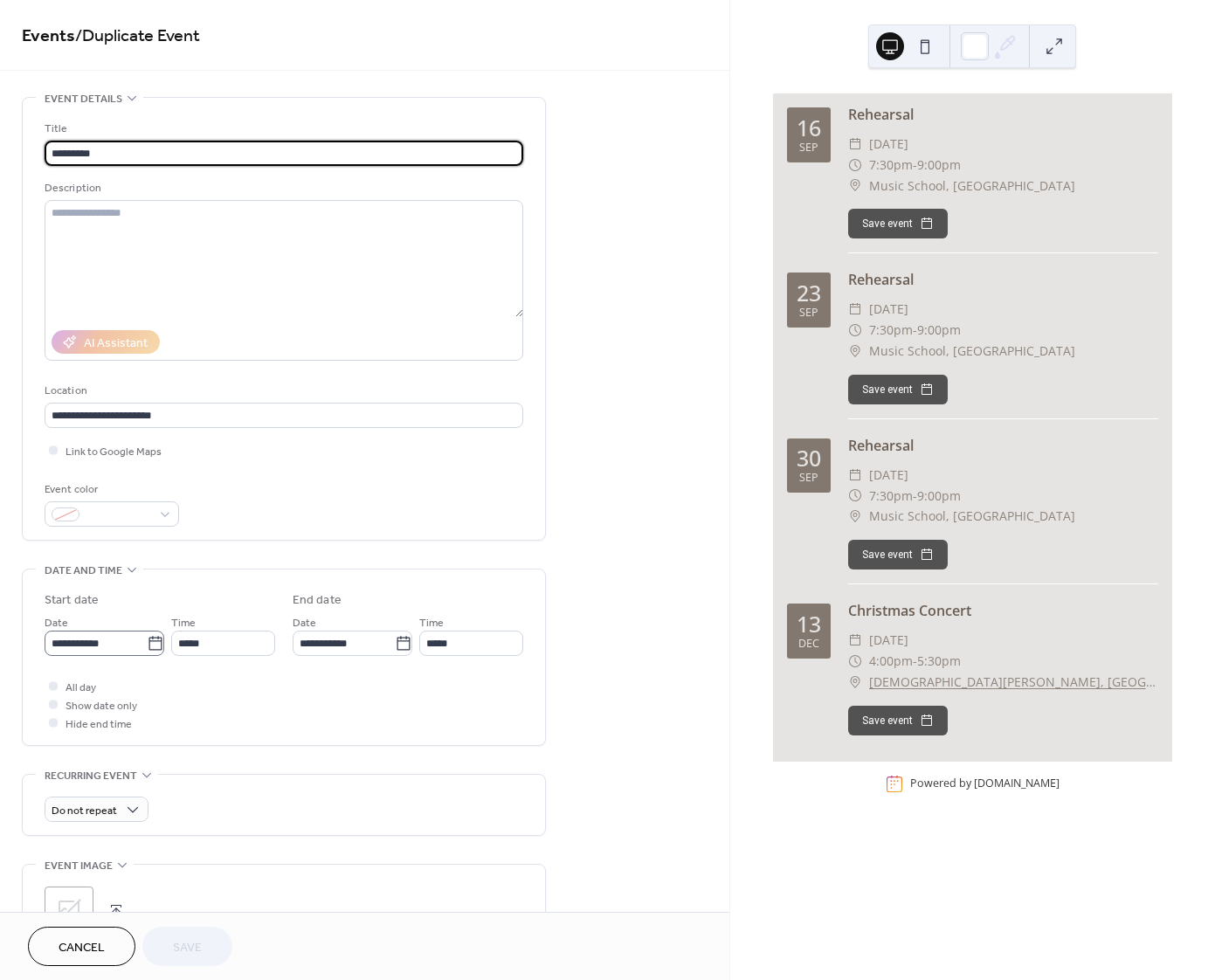
click at [152, 644] on icon at bounding box center [155, 644] width 18 height 18
click at [147, 644] on input "**********" at bounding box center [96, 643] width 103 height 25
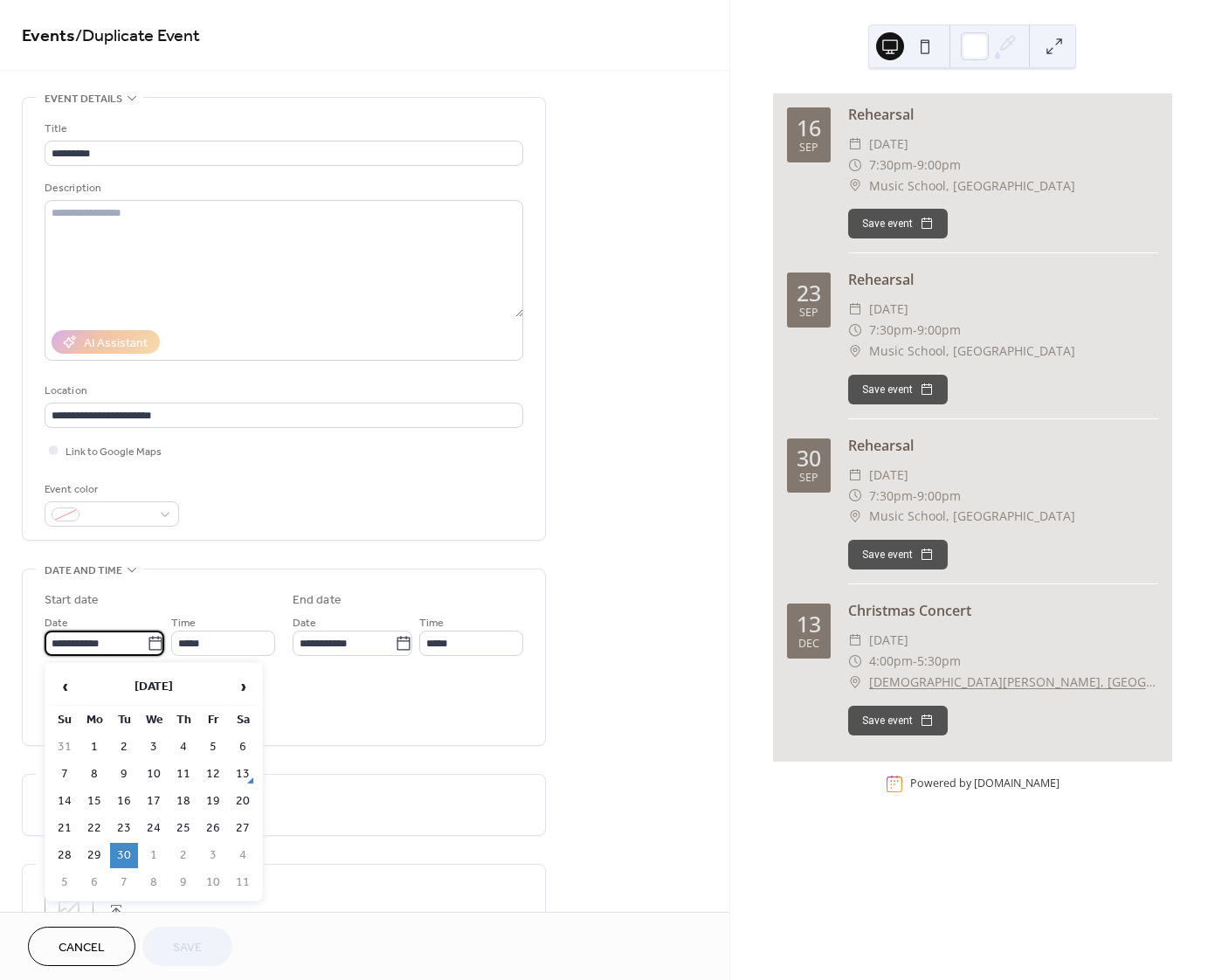
click at [125, 882] on td "7" at bounding box center [124, 882] width 28 height 25
type input "**********"
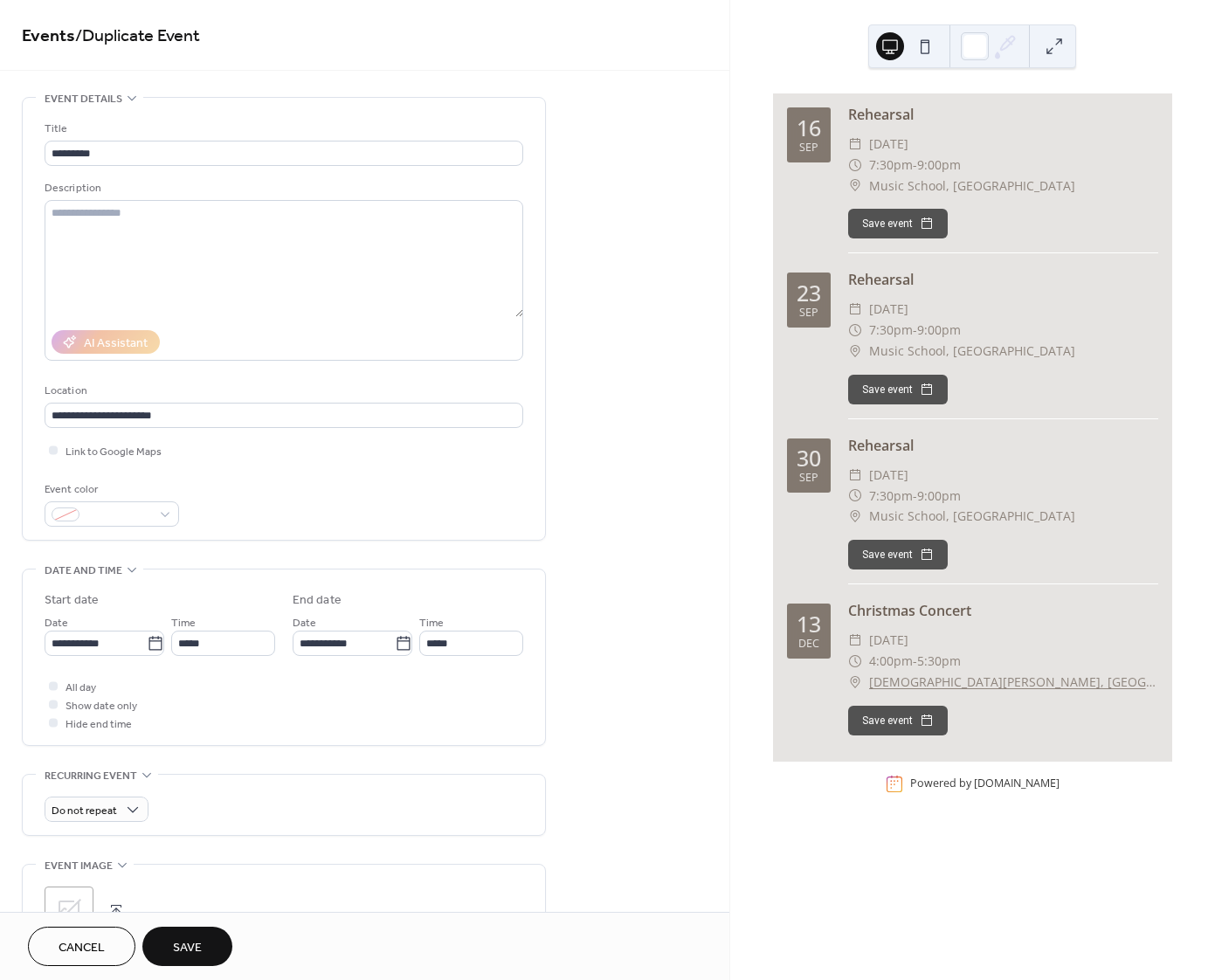
click at [193, 939] on span "Save" at bounding box center [187, 948] width 28 height 19
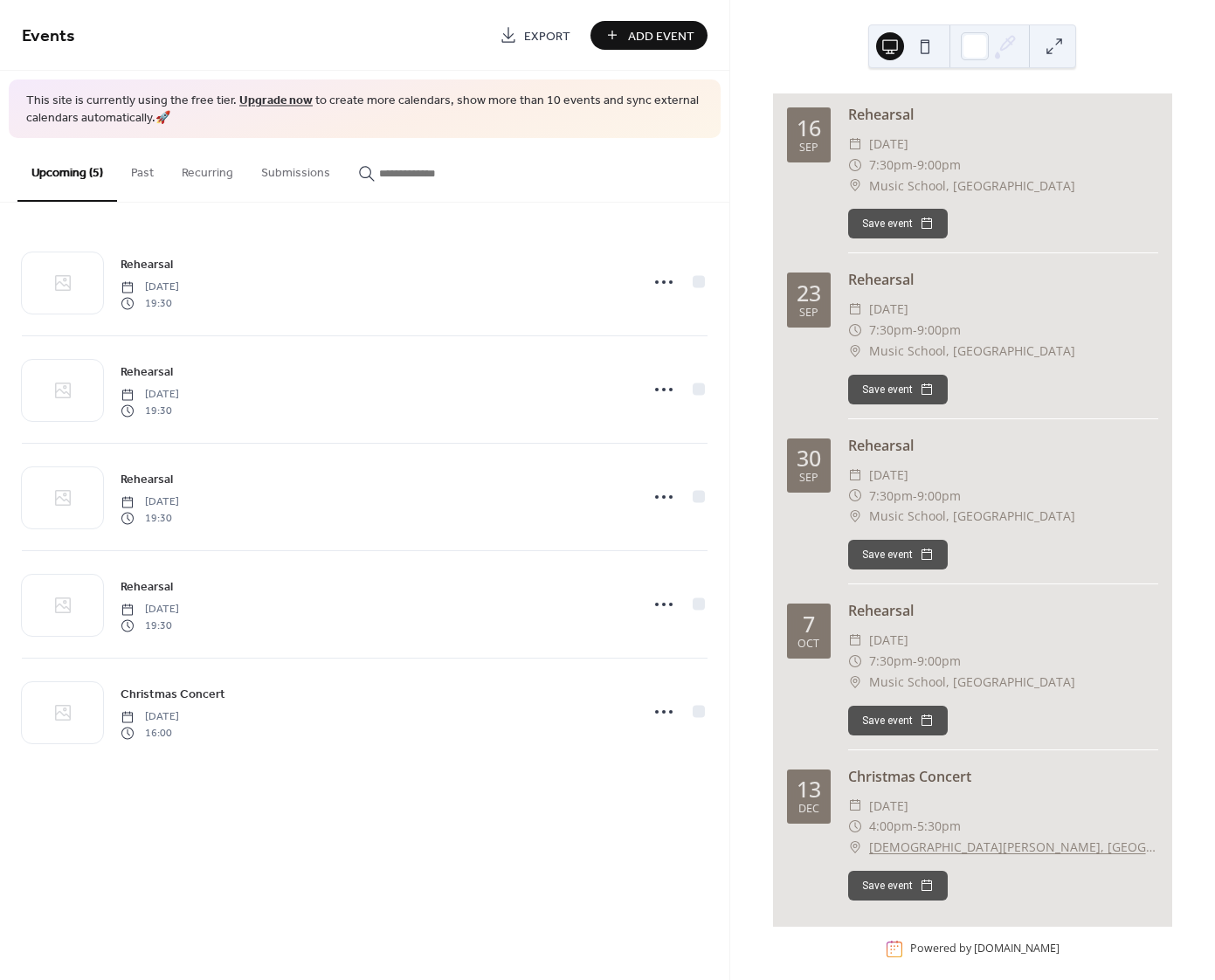
click at [544, 34] on span "Export" at bounding box center [546, 36] width 46 height 19
